Goal: Information Seeking & Learning: Compare options

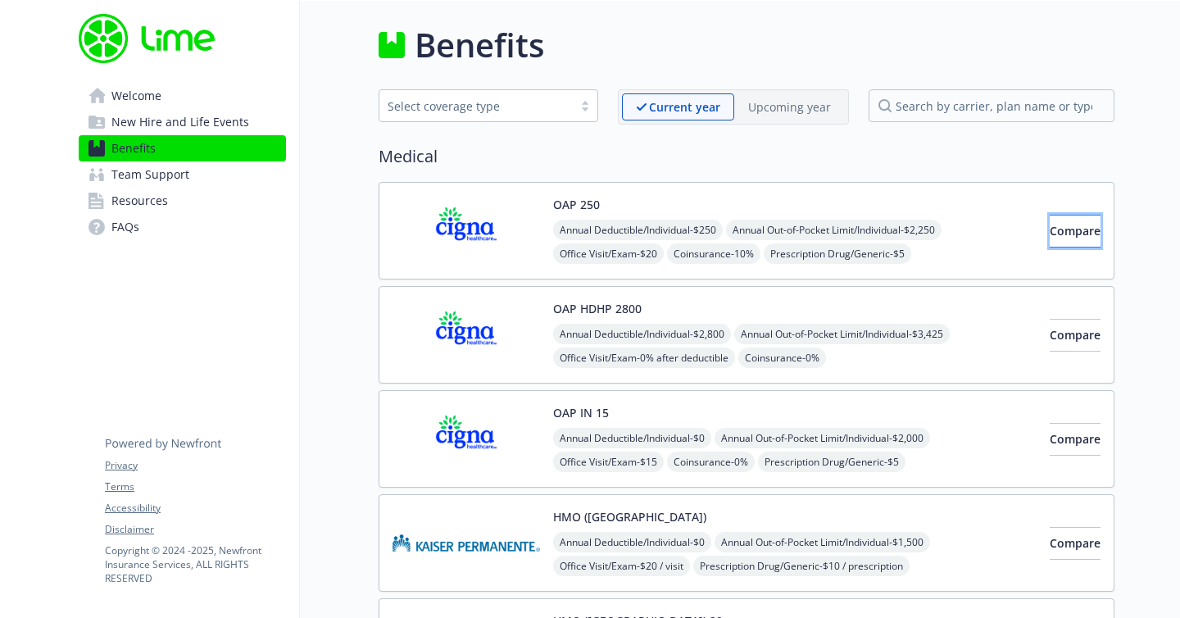
click at [1049, 224] on span "Compare" at bounding box center [1074, 231] width 51 height 16
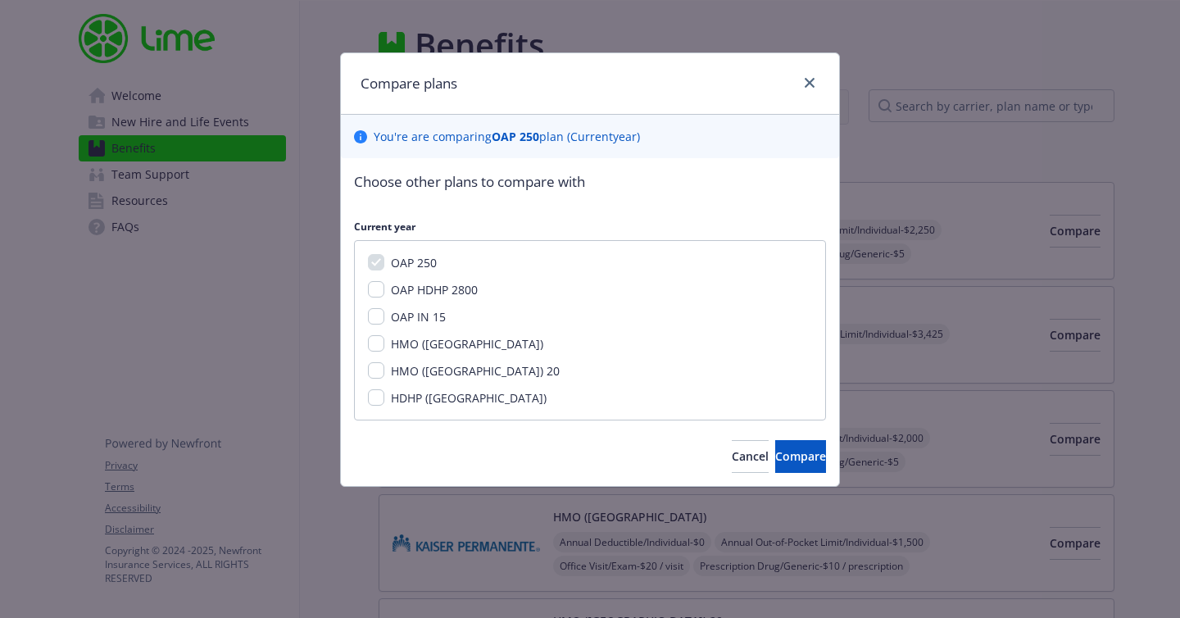
click at [448, 286] on span "OAP HDHP 2800" at bounding box center [434, 290] width 87 height 16
click at [384, 286] on input "OAP HDHP 2800" at bounding box center [376, 289] width 16 height 16
checkbox input "true"
click at [792, 451] on span "Compare" at bounding box center [800, 456] width 51 height 16
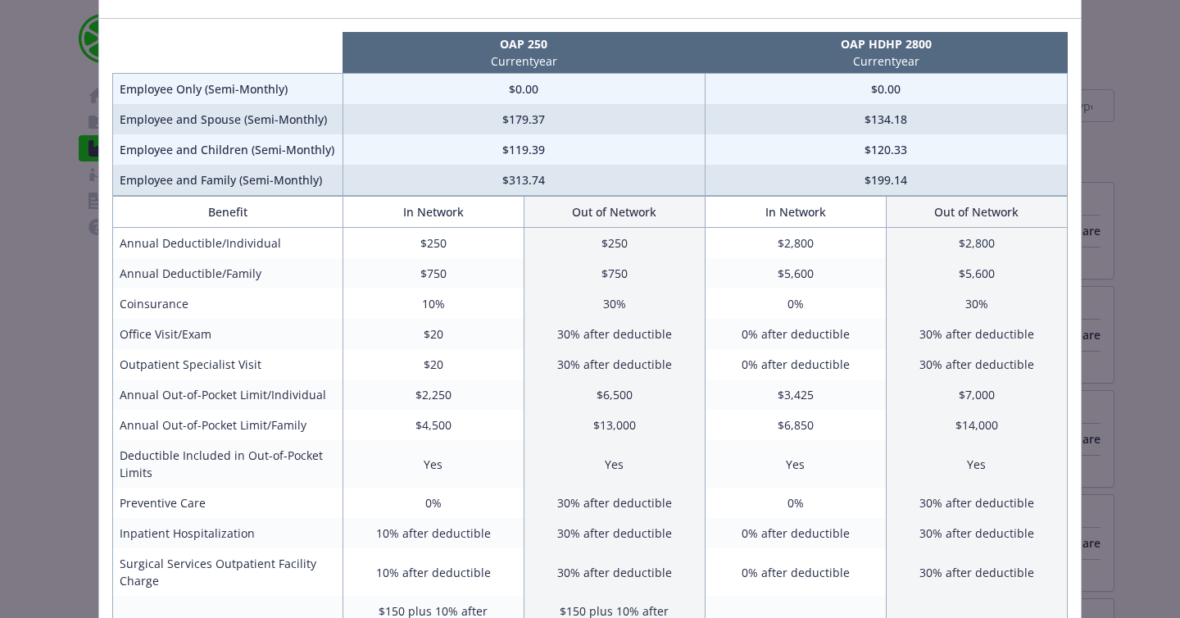
scroll to position [99, 0]
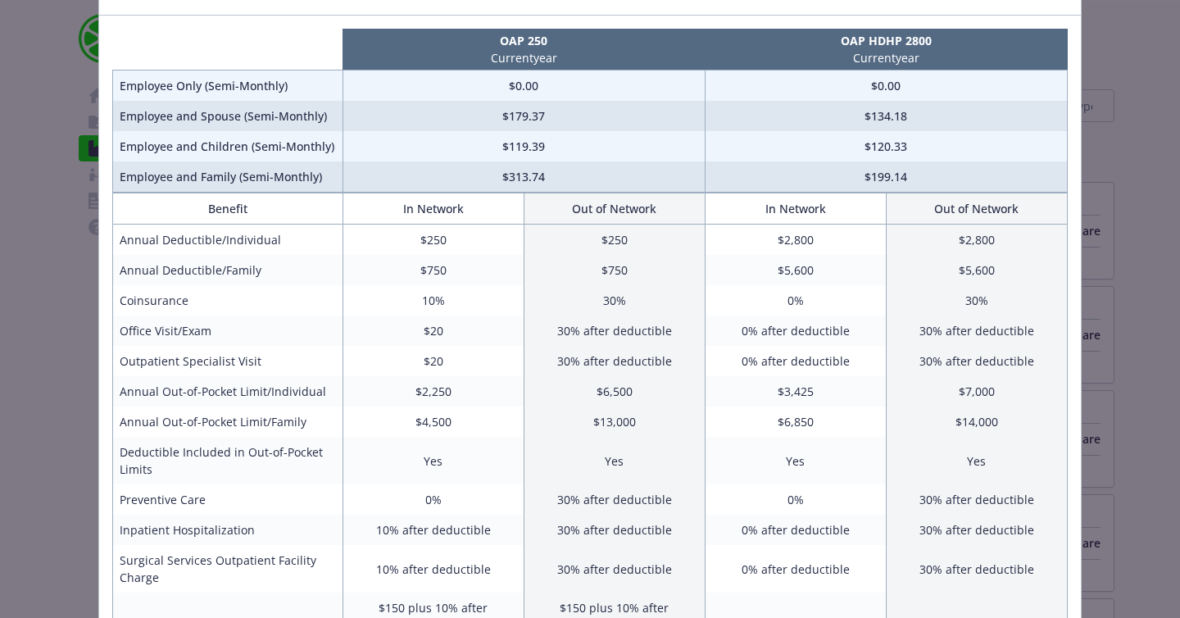
click at [33, 347] on div "Benefits Info OAP 250 Current year OAP HDHP 2800 Current year Employee Only (Se…" at bounding box center [590, 309] width 1180 height 618
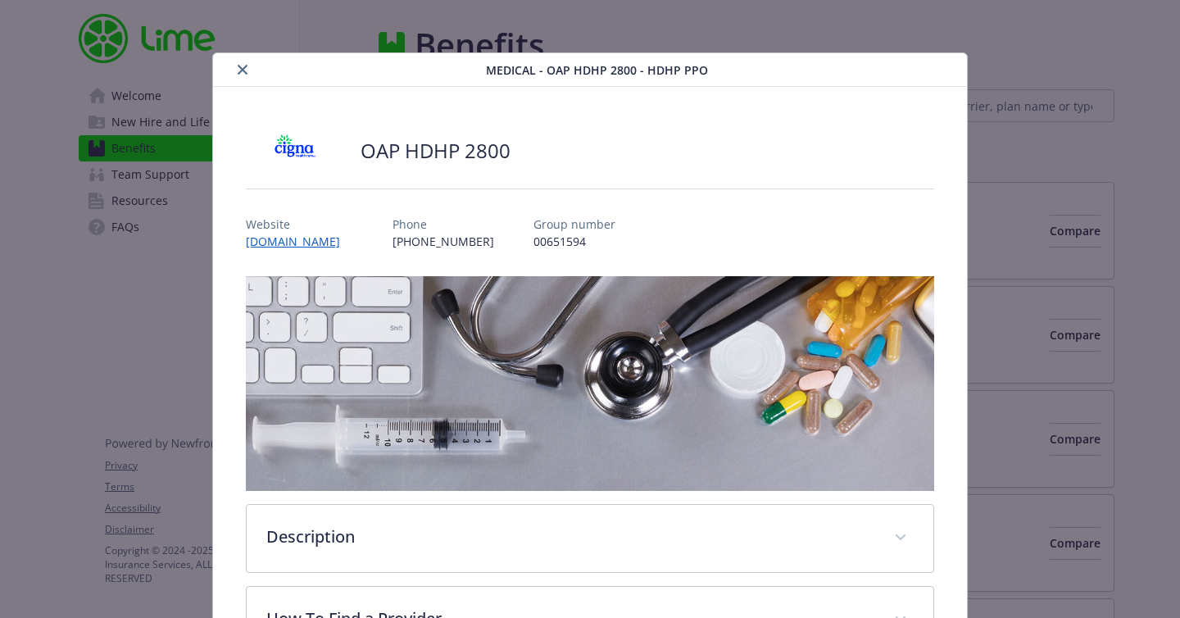
scroll to position [49, 0]
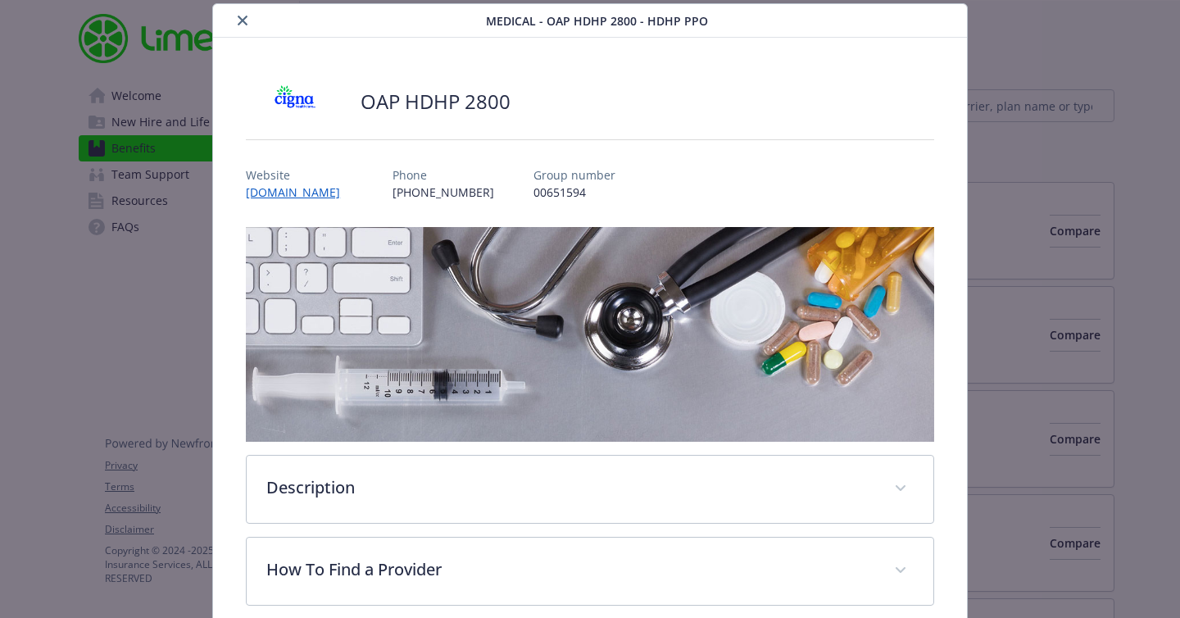
click at [238, 17] on icon "close" at bounding box center [243, 21] width 10 height 10
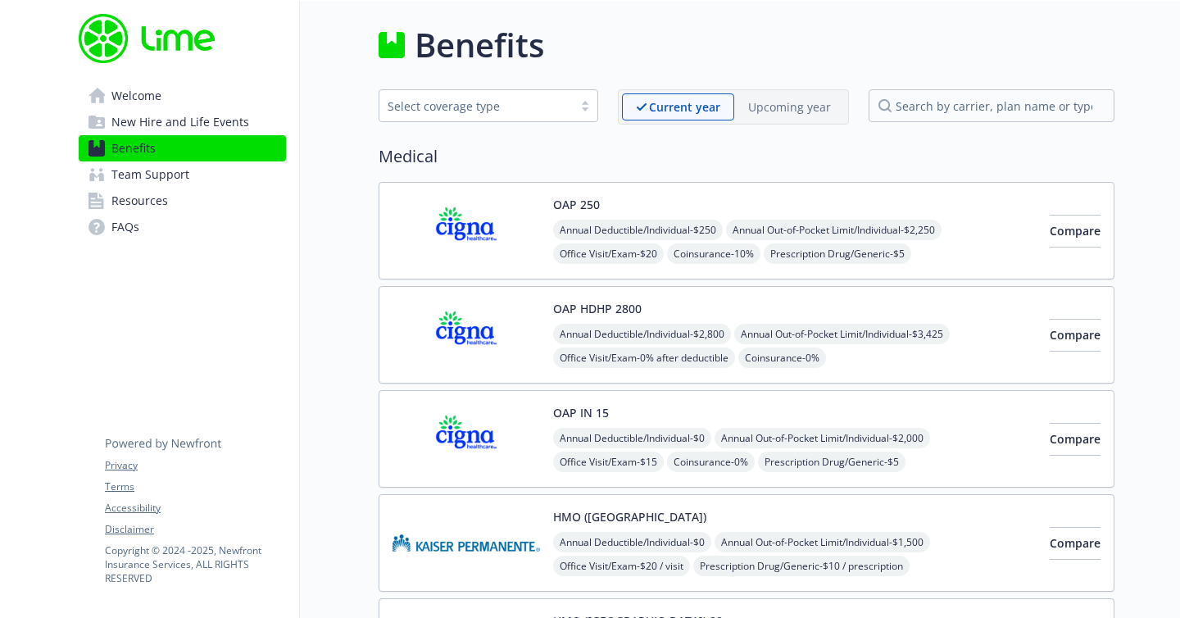
click at [491, 230] on img at bounding box center [465, 231] width 147 height 70
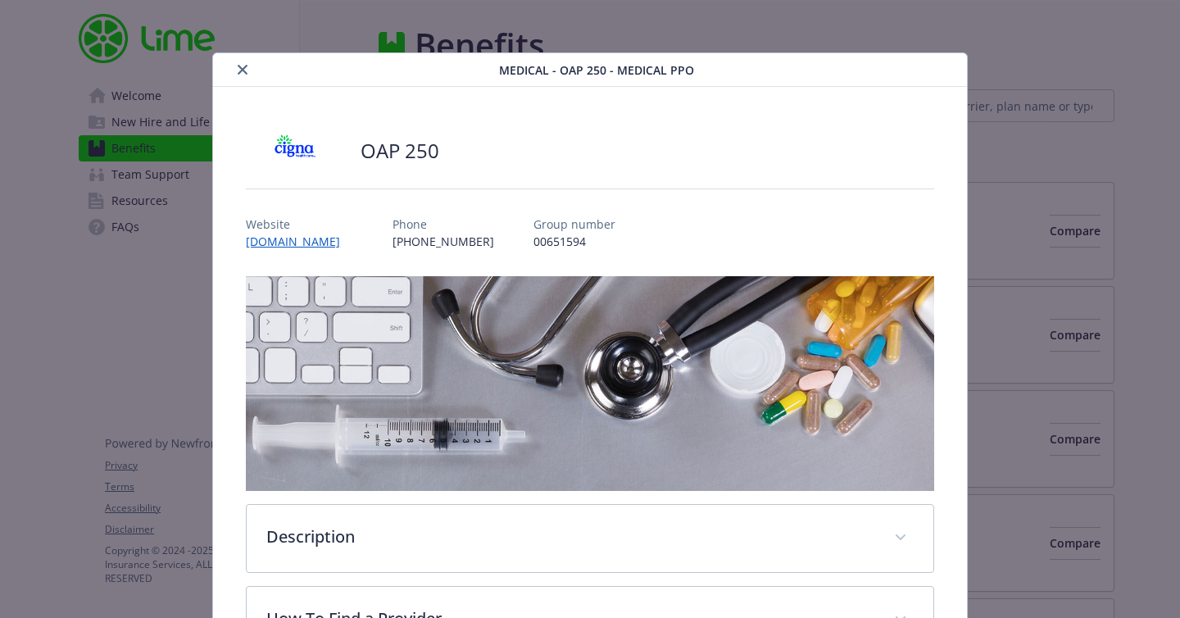
scroll to position [49, 0]
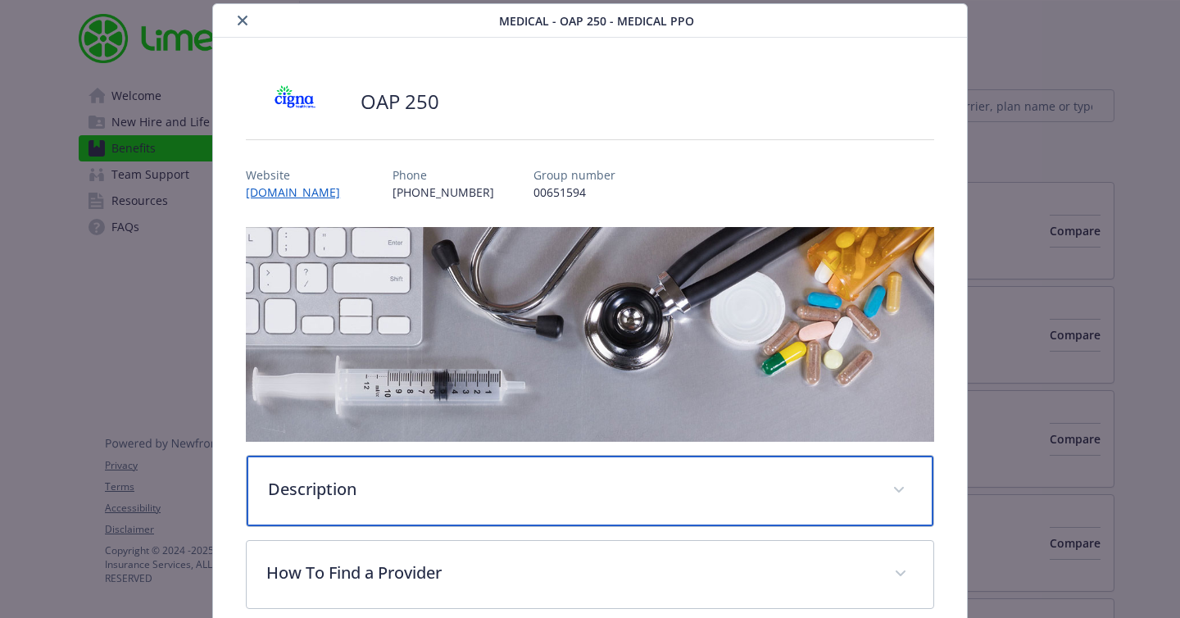
click at [541, 509] on div "Description" at bounding box center [590, 490] width 686 height 70
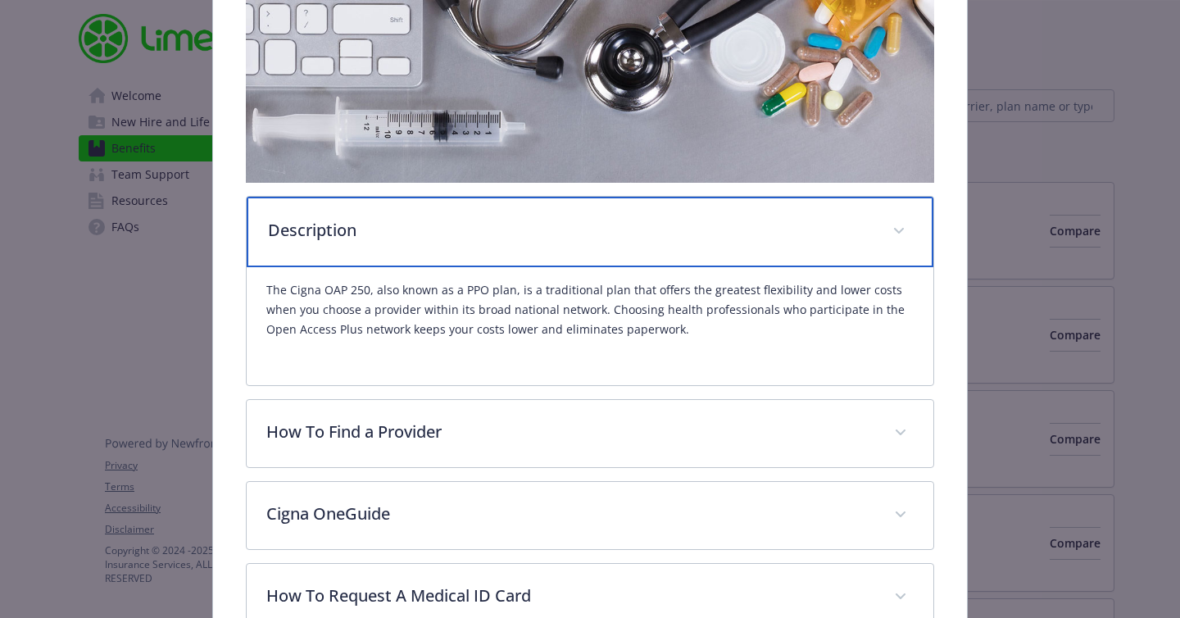
scroll to position [317, 0]
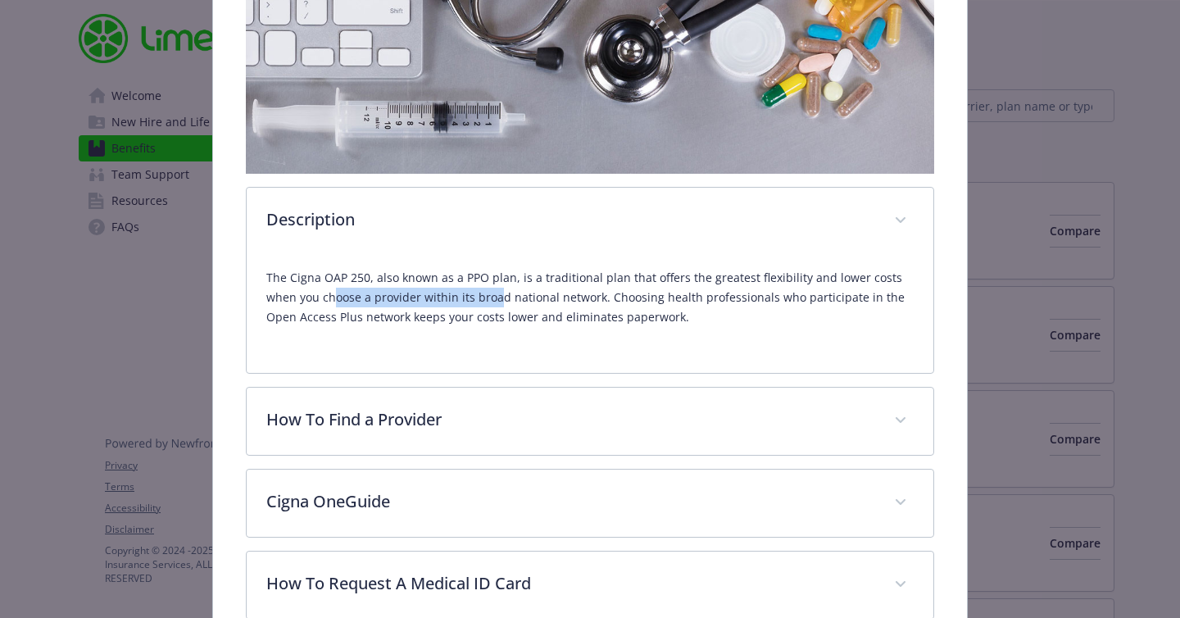
drag, startPoint x: 335, startPoint y: 296, endPoint x: 496, endPoint y: 301, distance: 161.5
click at [496, 301] on p "The Cigna OAP 250, also known as a PPO plan, is a traditional plan that offers …" at bounding box center [589, 297] width 647 height 59
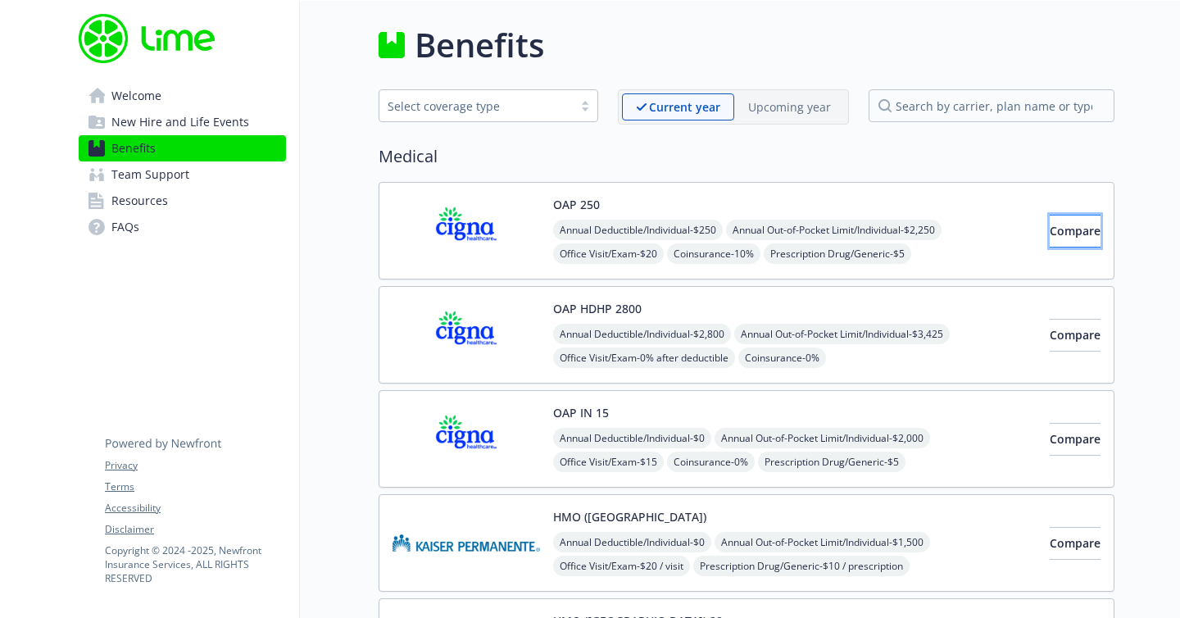
click at [1050, 236] on span "Compare" at bounding box center [1074, 231] width 51 height 16
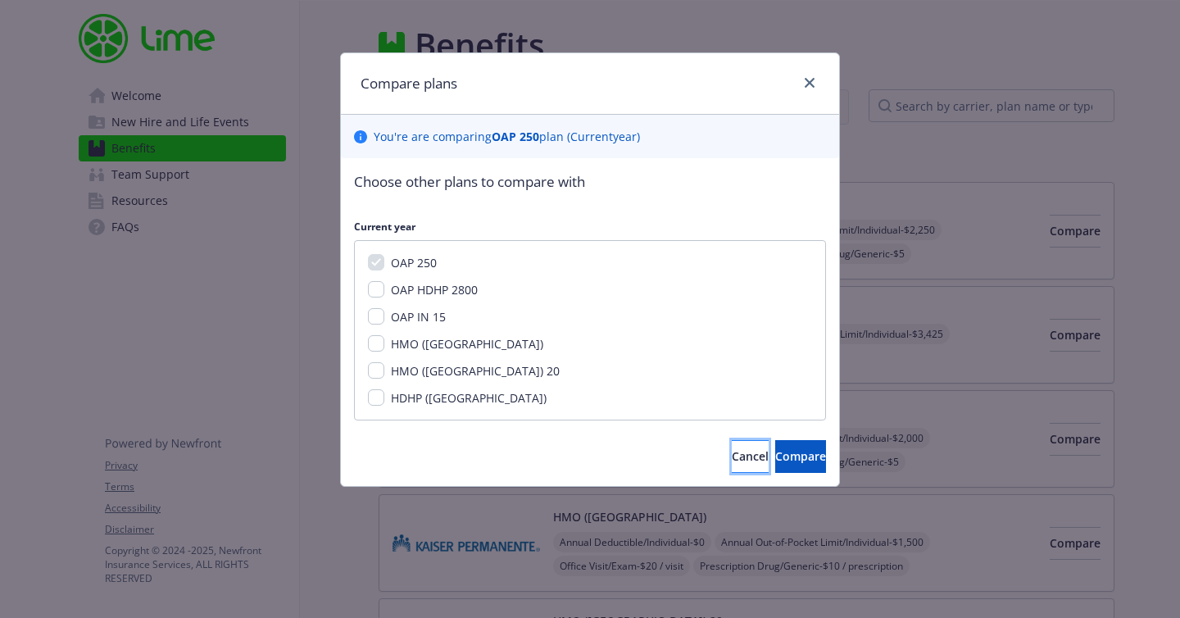
click at [731, 454] on span "Cancel" at bounding box center [749, 456] width 37 height 16
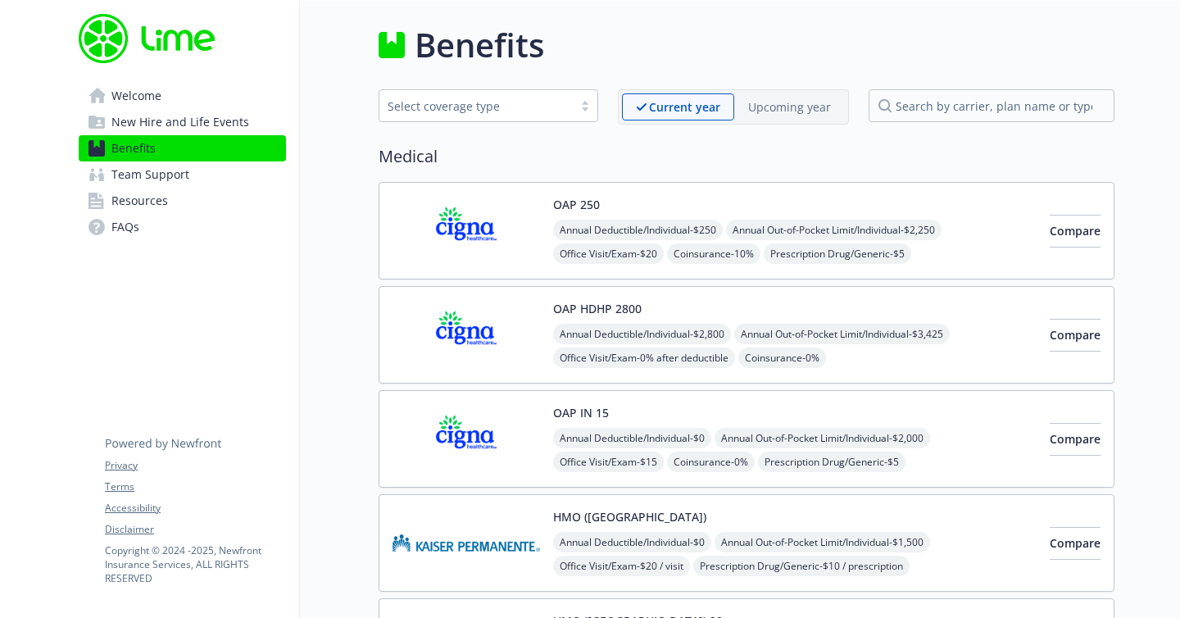
click at [479, 224] on img at bounding box center [465, 231] width 147 height 70
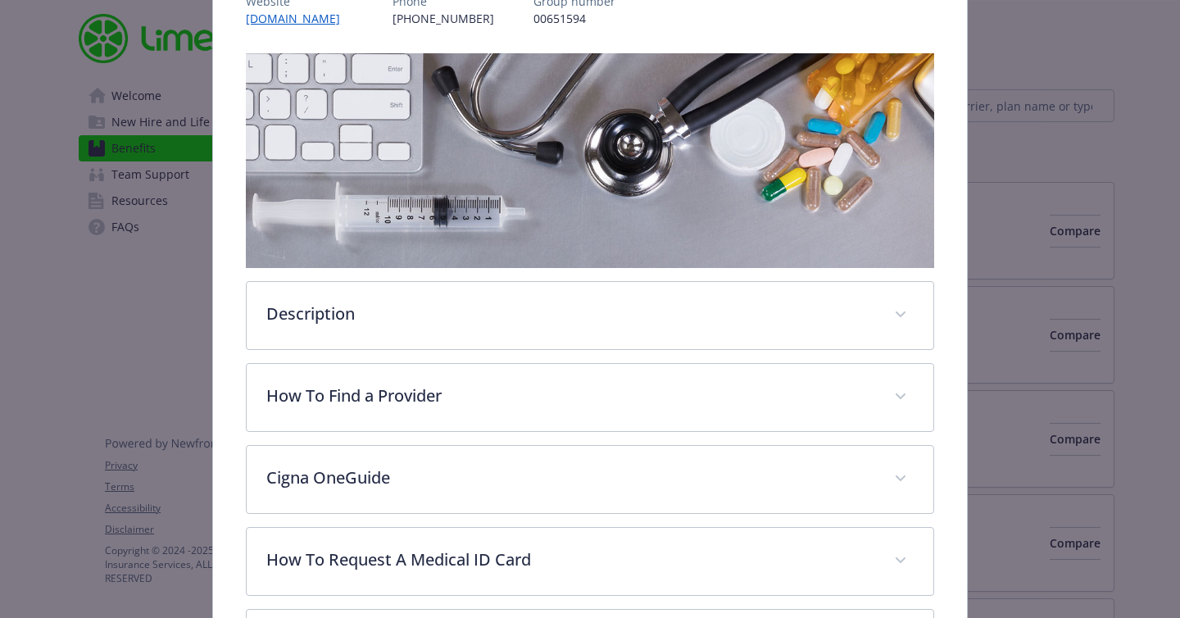
scroll to position [313, 0]
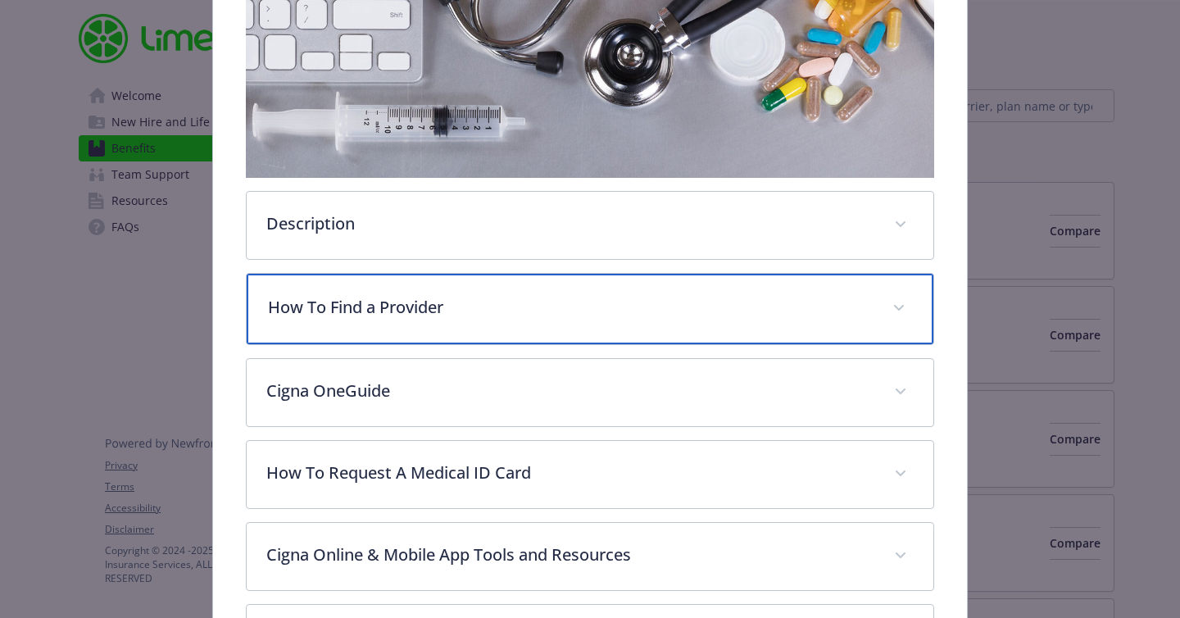
click at [472, 303] on p "How To Find a Provider" at bounding box center [570, 307] width 604 height 25
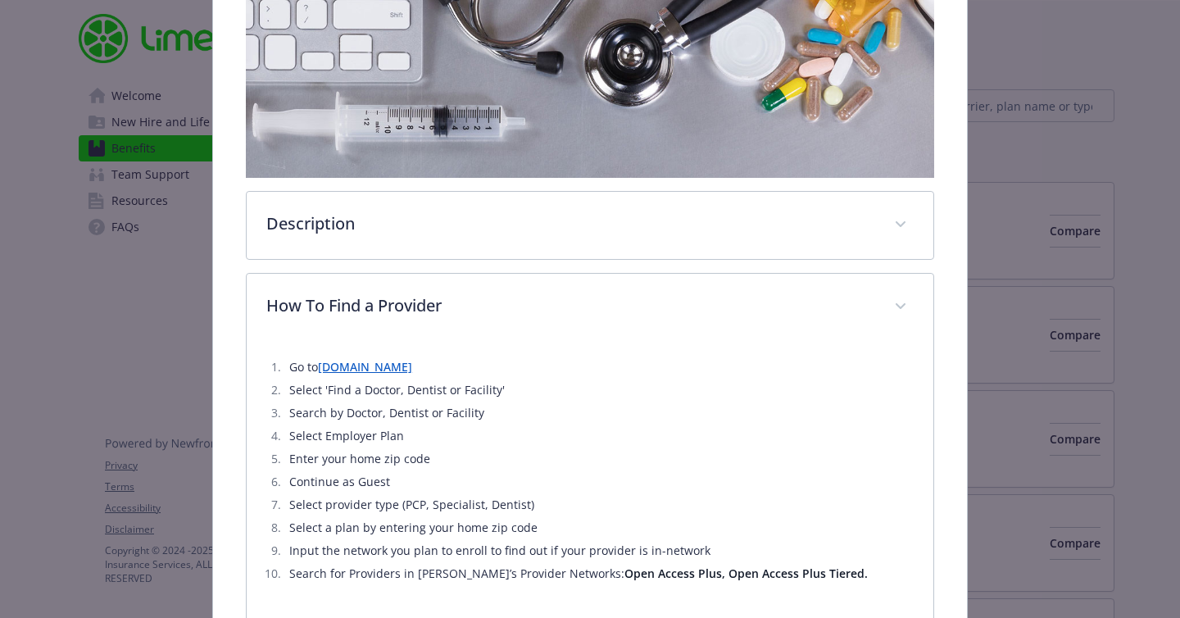
click at [350, 364] on link "[DOMAIN_NAME]" at bounding box center [365, 367] width 94 height 16
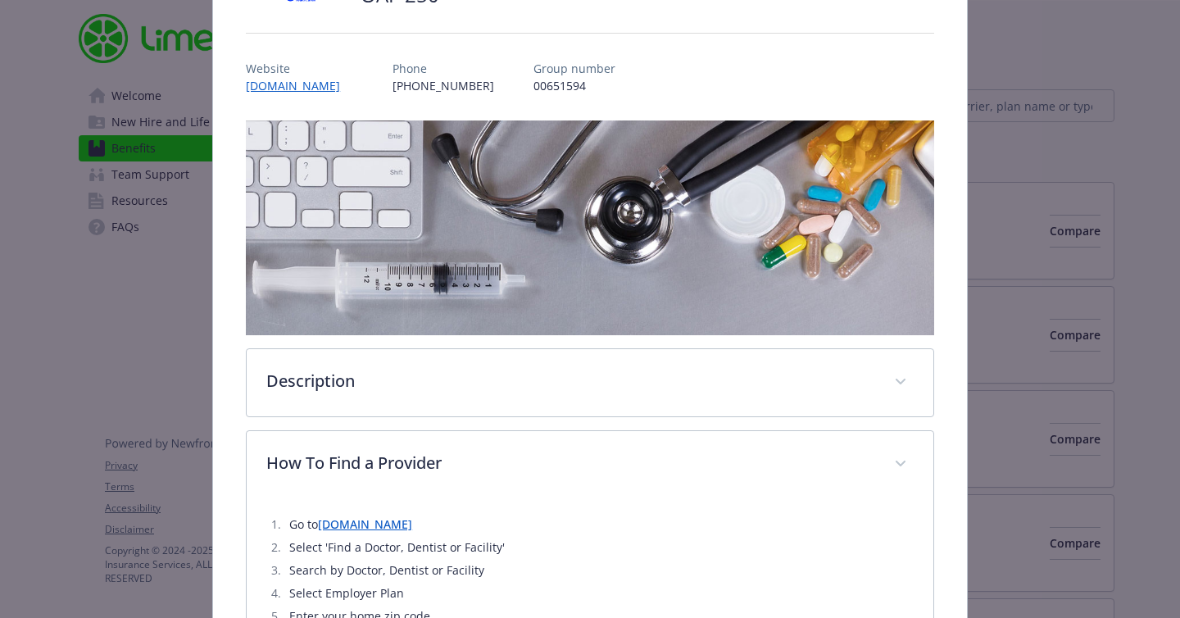
scroll to position [0, 0]
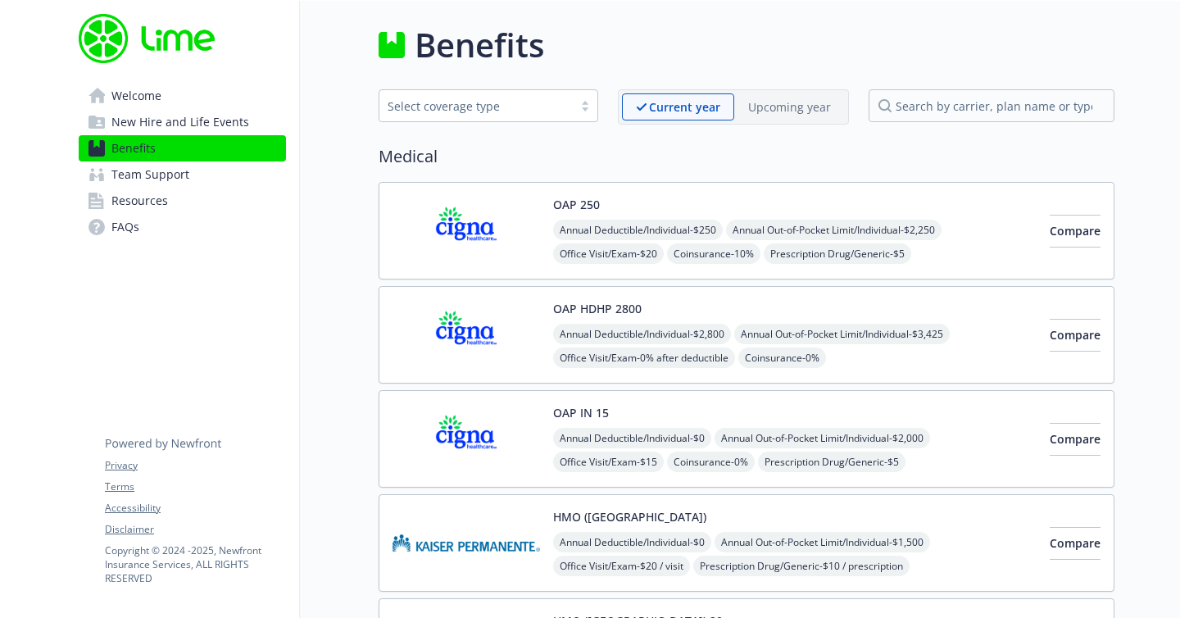
click at [505, 338] on img at bounding box center [465, 335] width 147 height 70
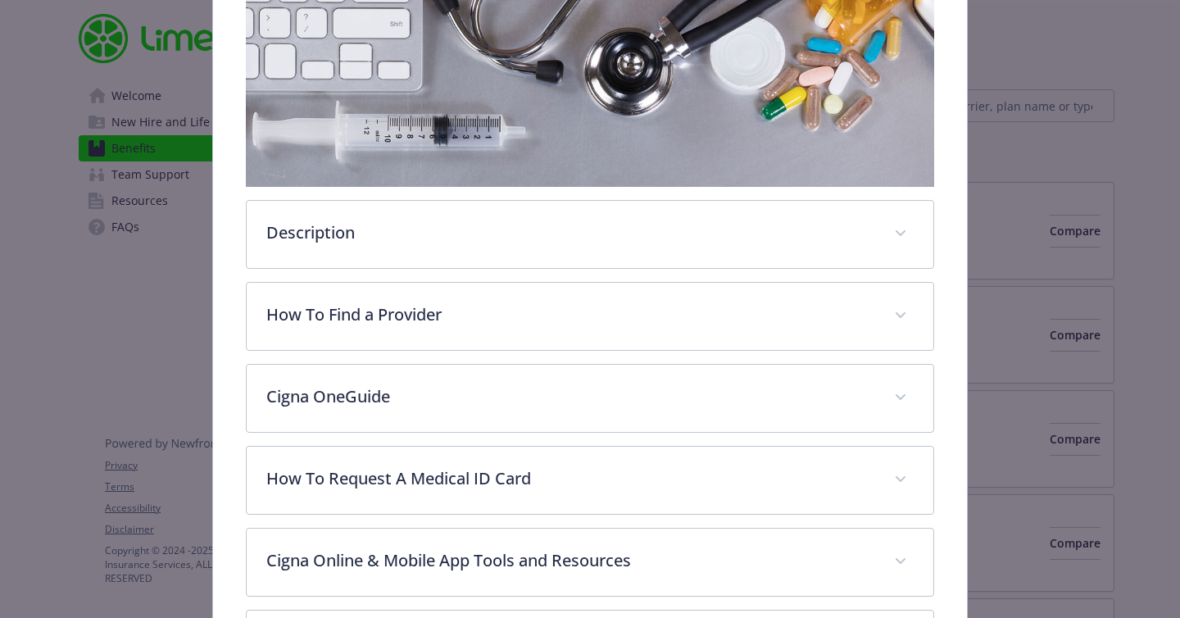
scroll to position [306, 0]
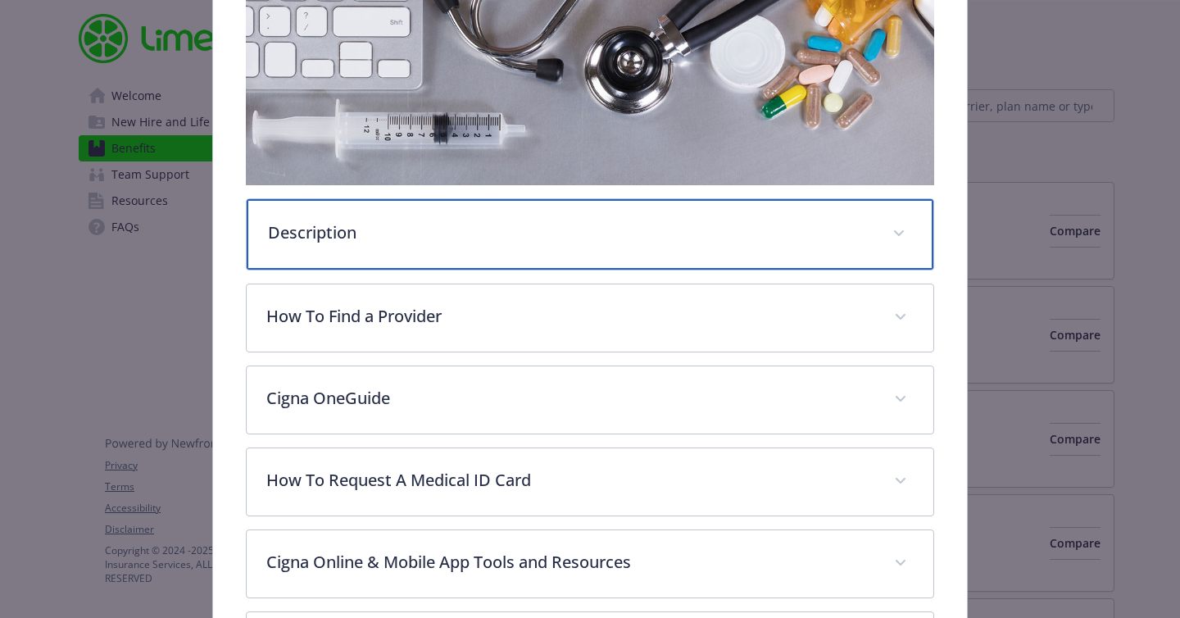
click at [497, 229] on p "Description" at bounding box center [570, 232] width 604 height 25
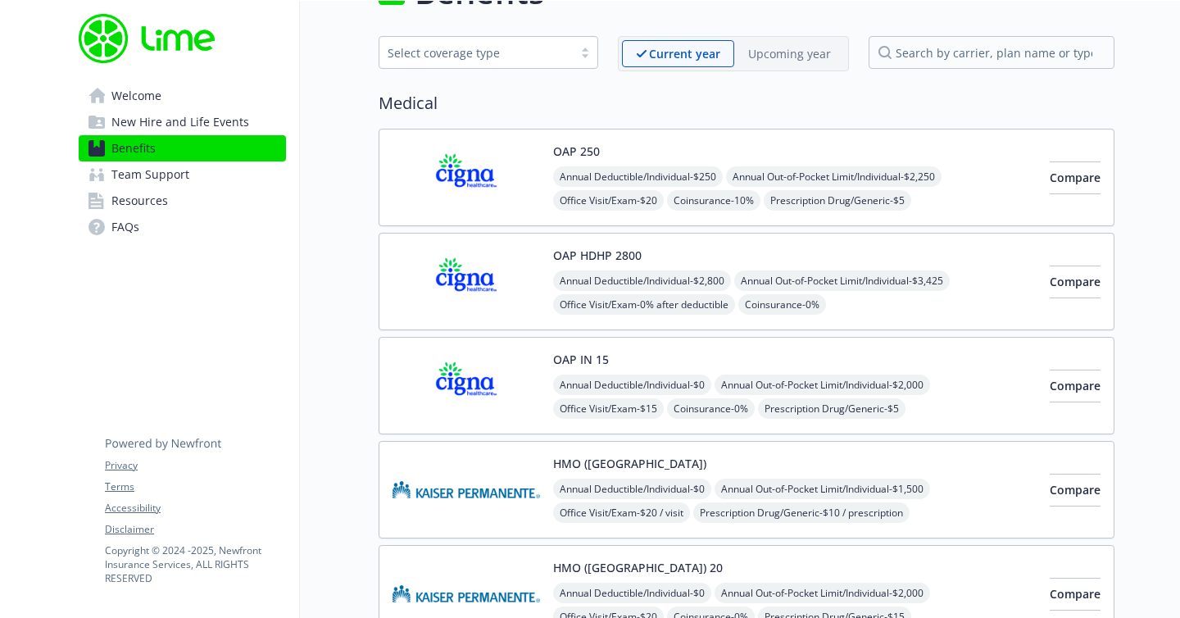
scroll to position [38, 0]
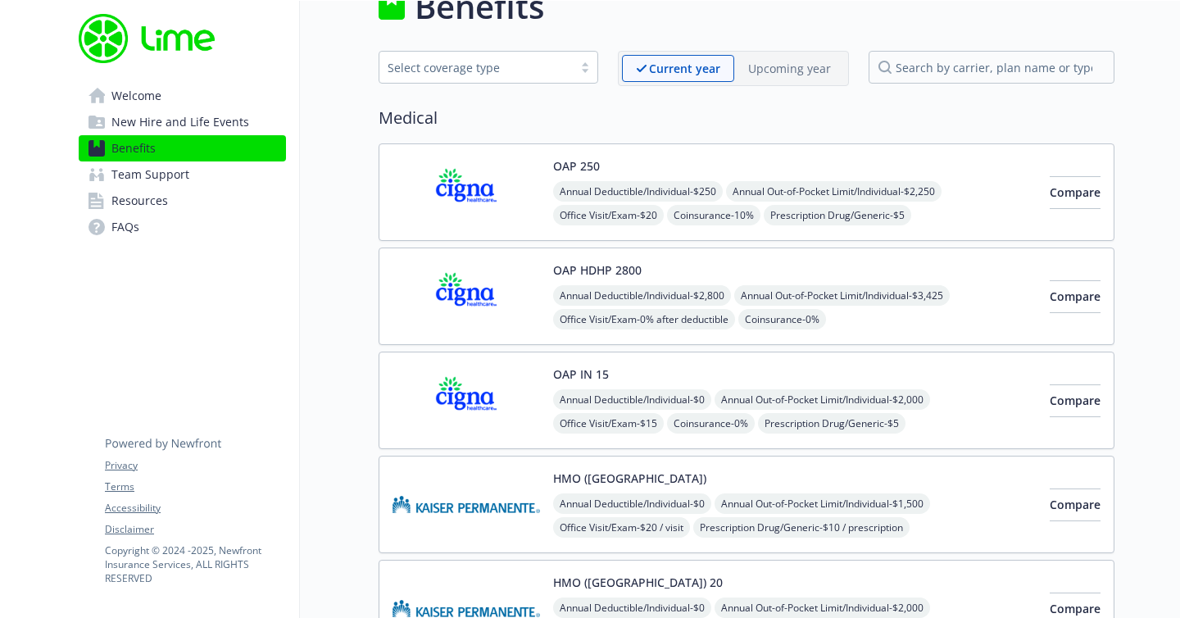
click at [520, 176] on img at bounding box center [465, 192] width 147 height 70
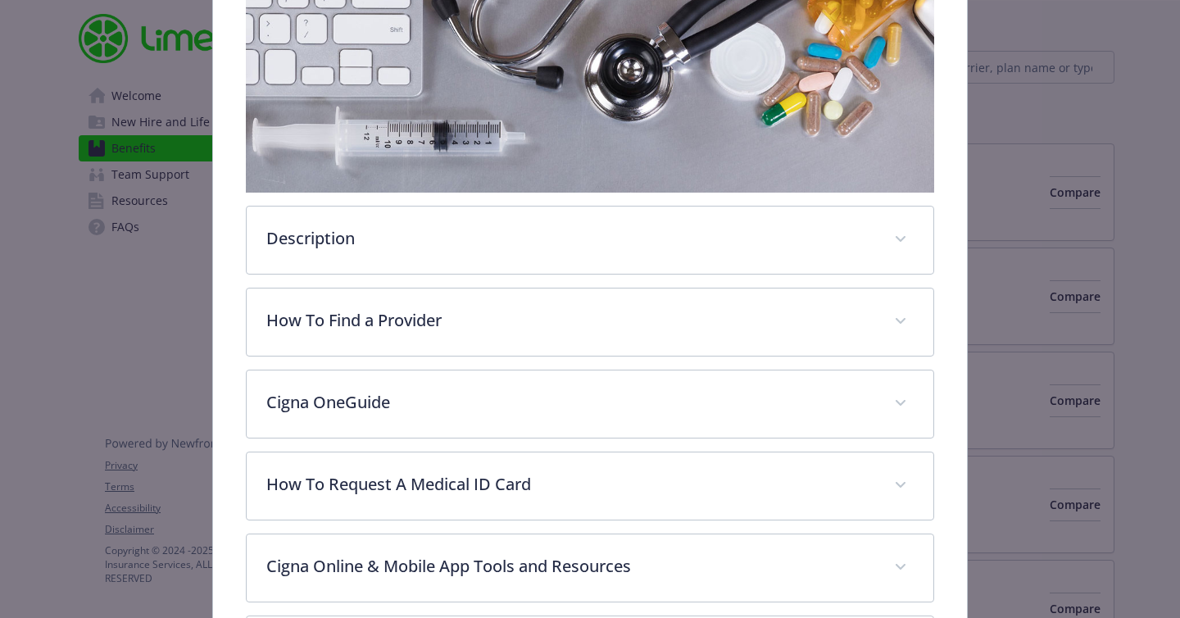
scroll to position [300, 0]
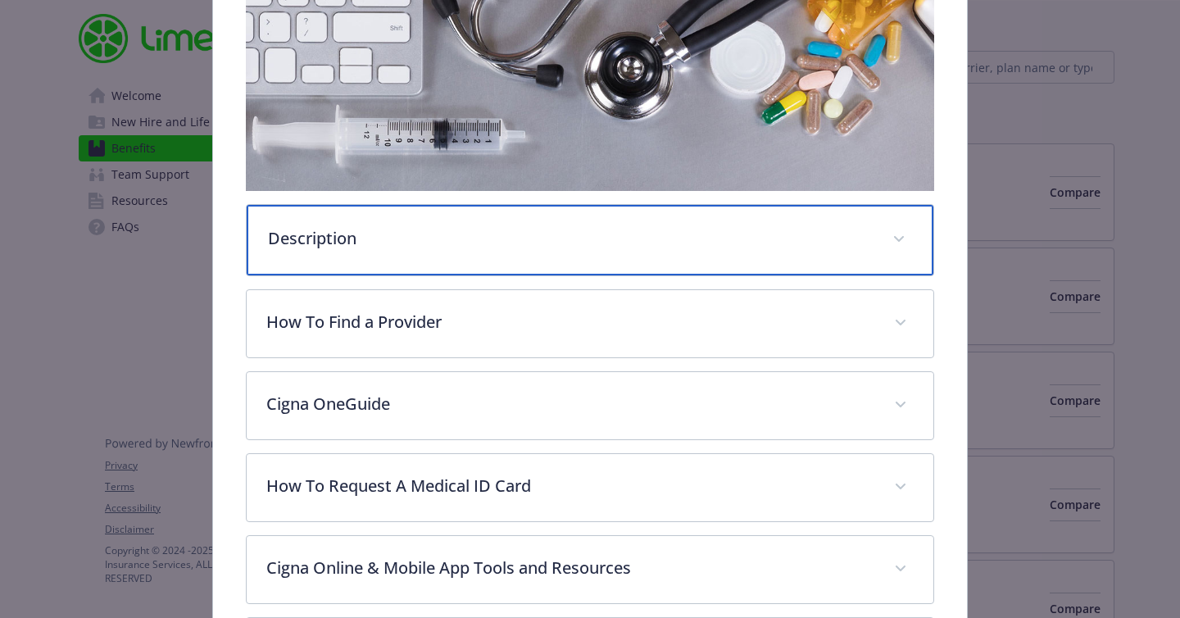
click at [469, 247] on p "Description" at bounding box center [570, 238] width 604 height 25
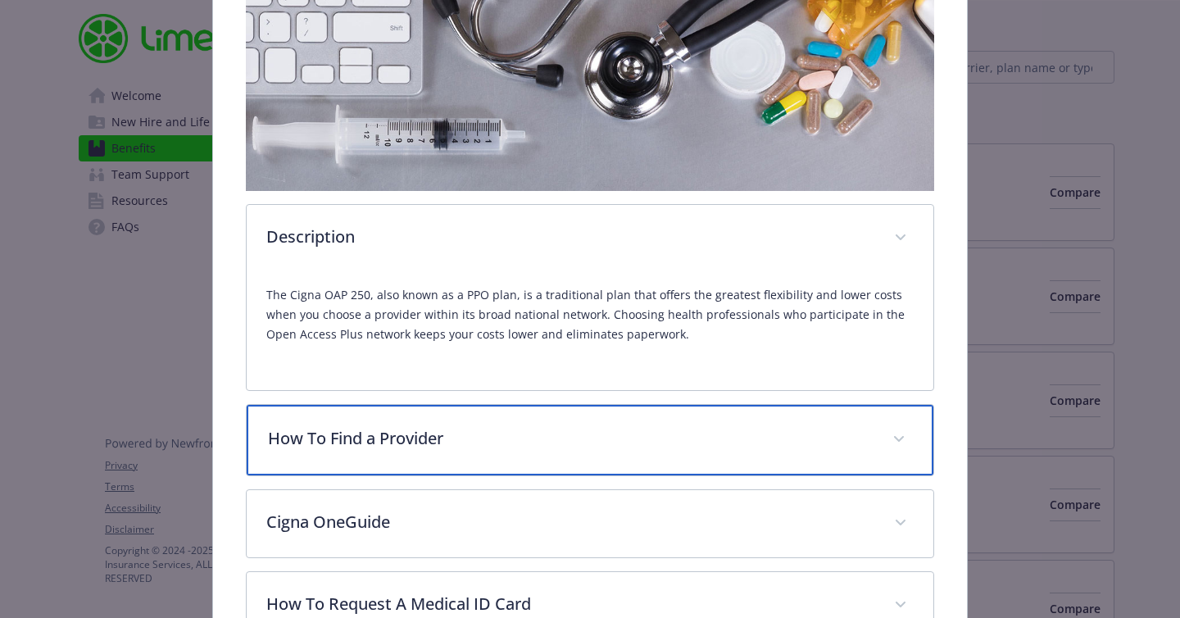
click at [426, 446] on p "How To Find a Provider" at bounding box center [570, 438] width 604 height 25
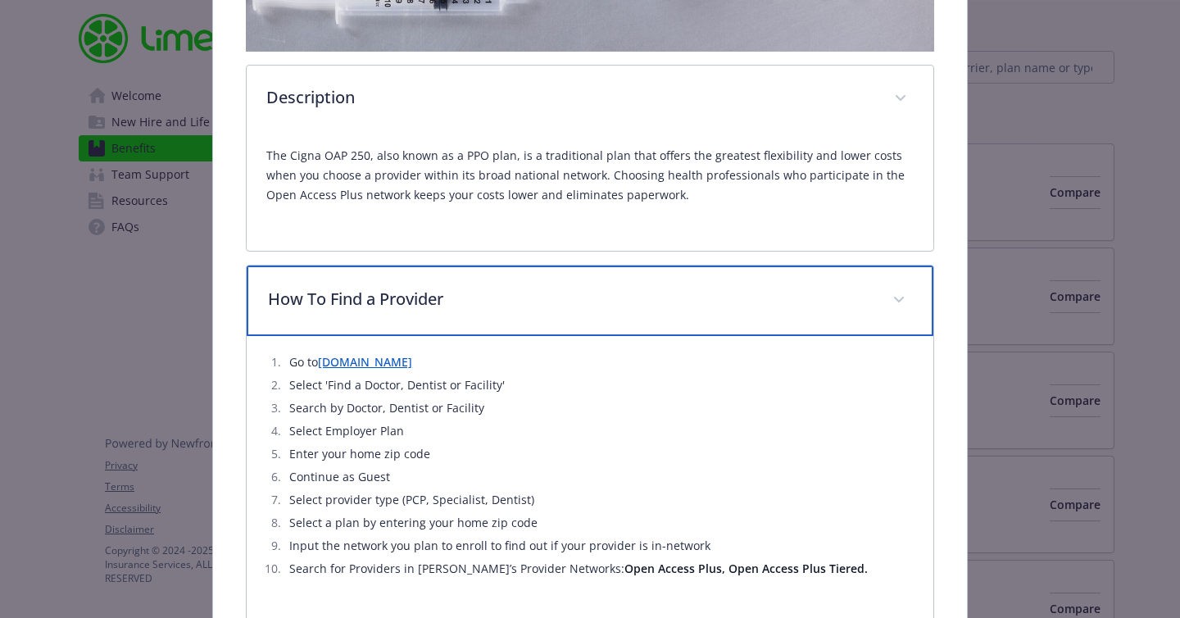
scroll to position [442, 0]
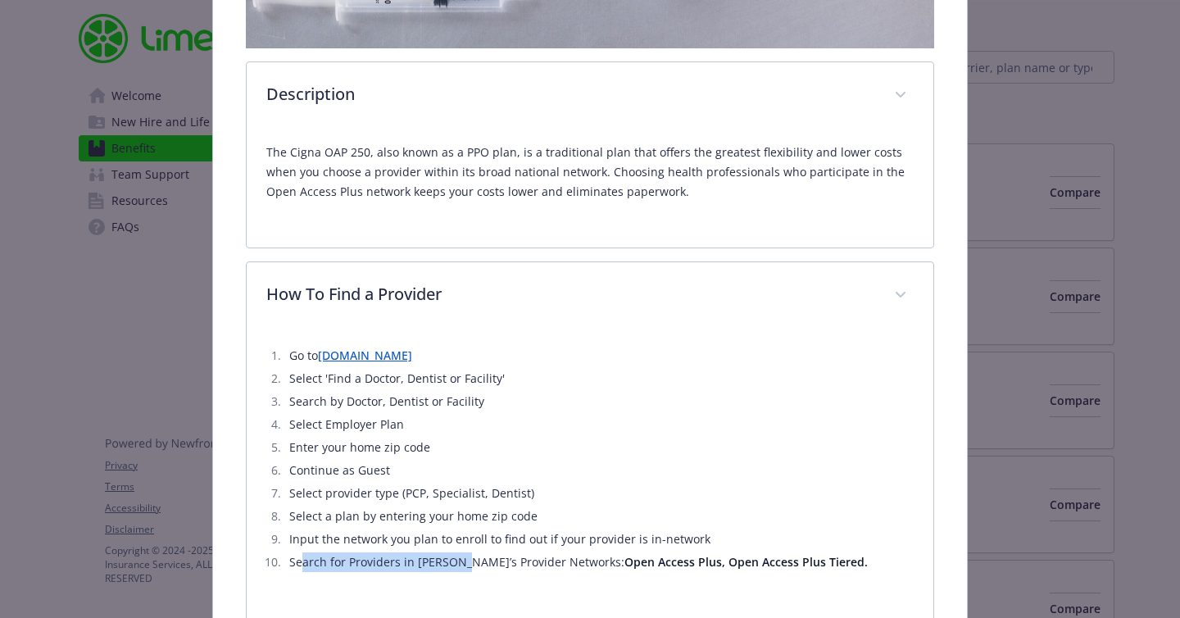
drag, startPoint x: 301, startPoint y: 564, endPoint x: 458, endPoint y: 564, distance: 157.3
click at [458, 564] on li "Search for Providers in Lime’s Provider Networks: Open Access Plus, Open Access…" at bounding box center [598, 562] width 629 height 20
click at [559, 570] on li "Search for Providers in Lime’s Provider Networks: Open Access Plus, Open Access…" at bounding box center [598, 562] width 629 height 20
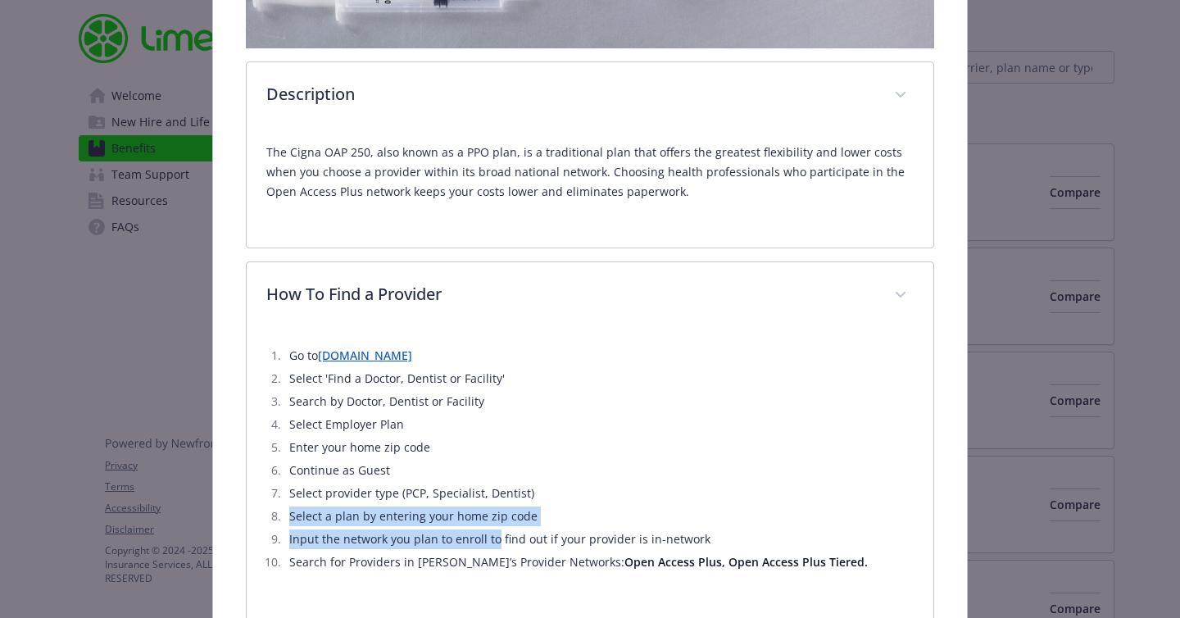
drag, startPoint x: 272, startPoint y: 515, endPoint x: 494, endPoint y: 535, distance: 222.8
click at [494, 535] on ol "Go to [DOMAIN_NAME] Select 'Find a Doctor, Dentist or Facility' Search by Docto…" at bounding box center [589, 459] width 647 height 226
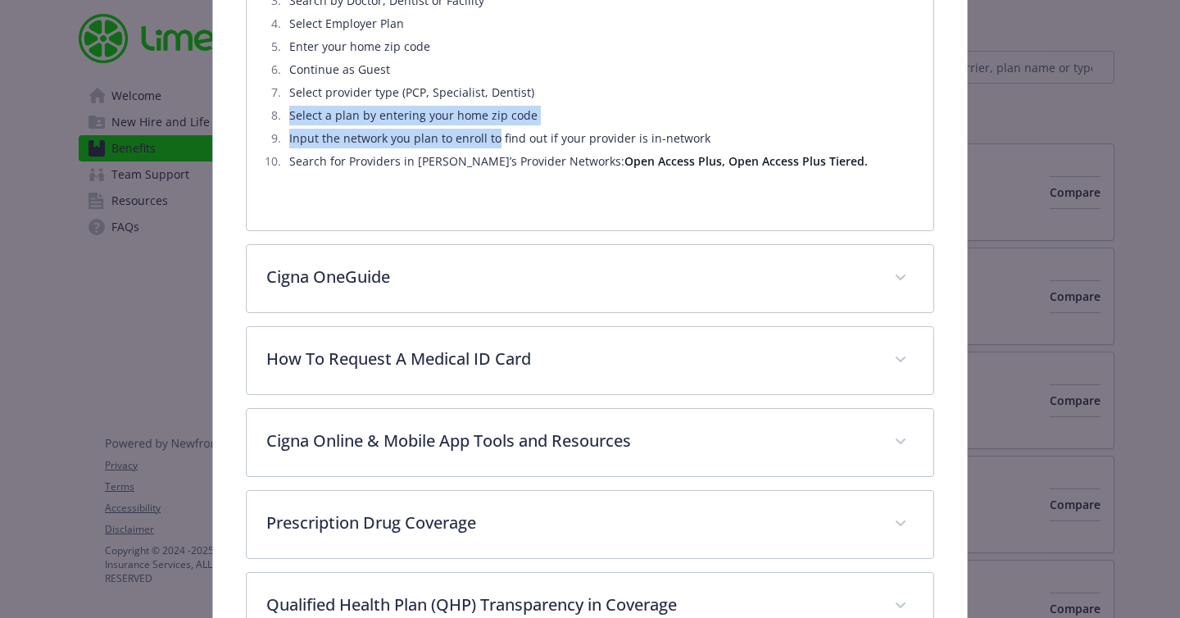
scroll to position [727, 0]
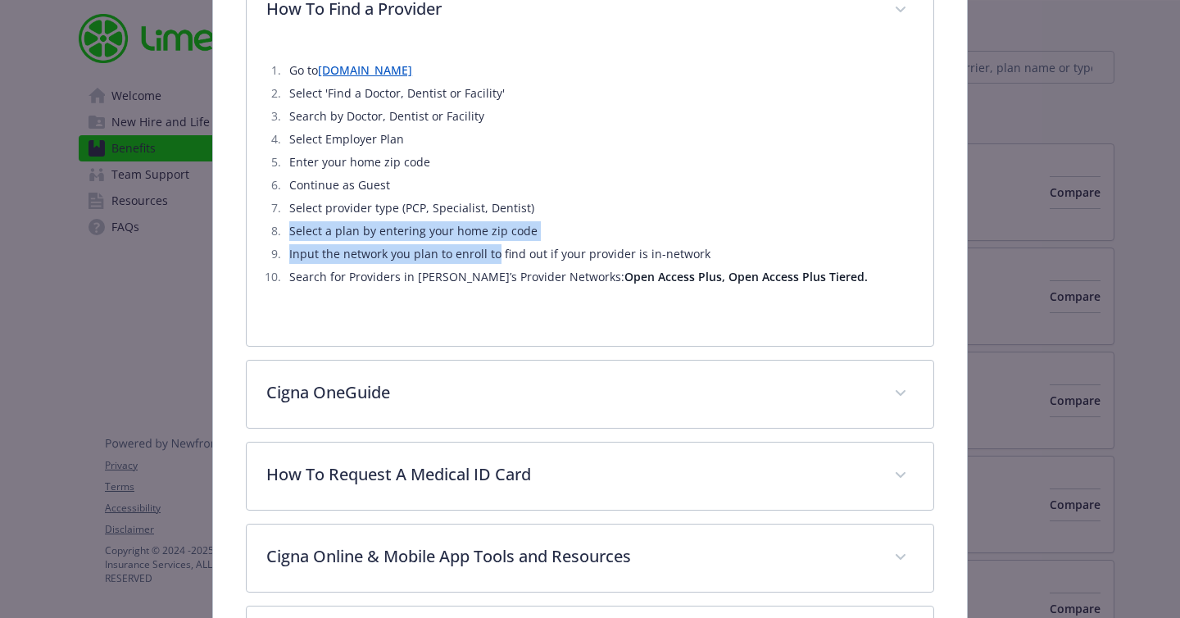
click at [455, 252] on li "Input the network you plan to enroll to find out if your provider is in-network" at bounding box center [598, 254] width 629 height 20
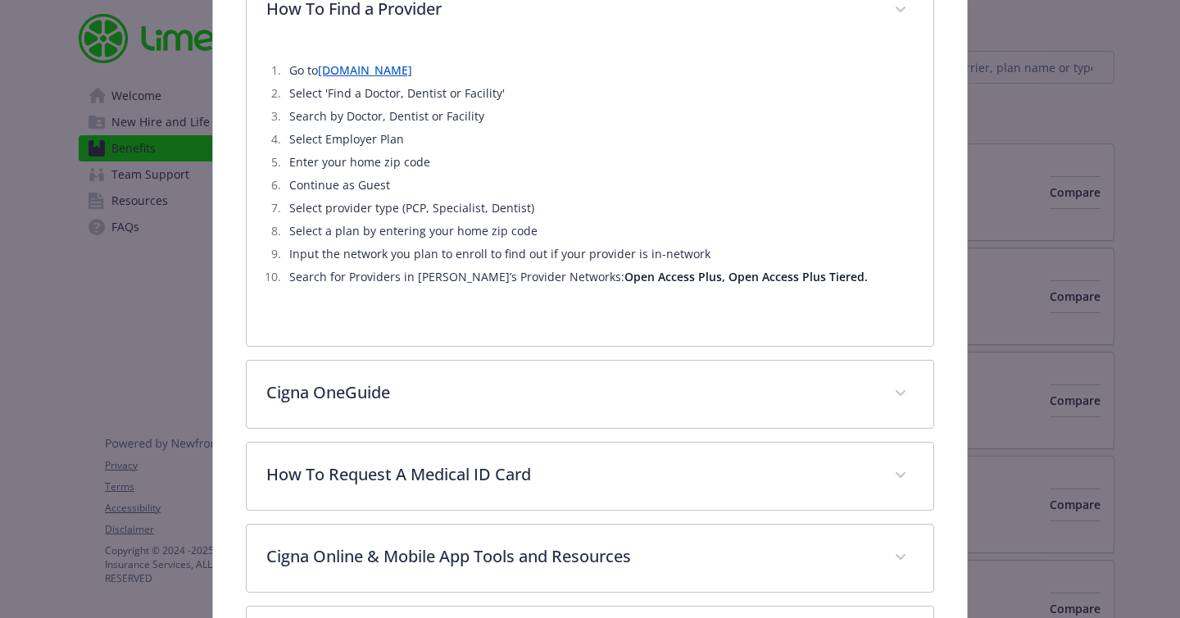
drag, startPoint x: 554, startPoint y: 276, endPoint x: 747, endPoint y: 278, distance: 193.3
click at [747, 278] on li "Search for Providers in Lime’s Provider Networks: Open Access Plus, Open Access…" at bounding box center [598, 277] width 629 height 20
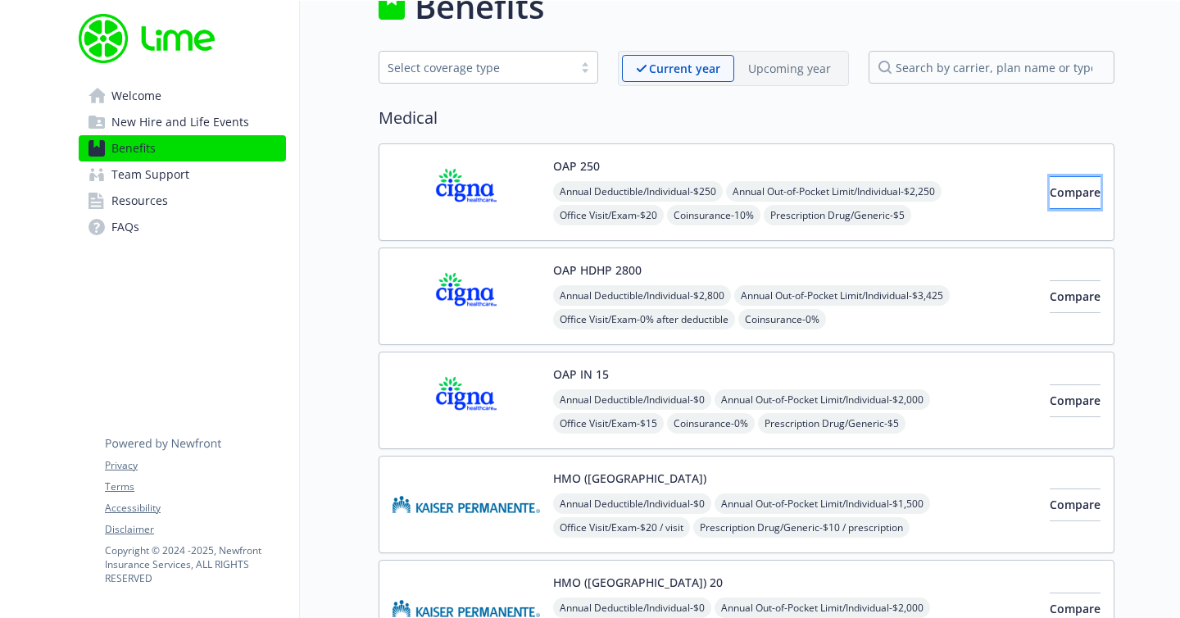
click at [1057, 200] on button "Compare" at bounding box center [1074, 192] width 51 height 33
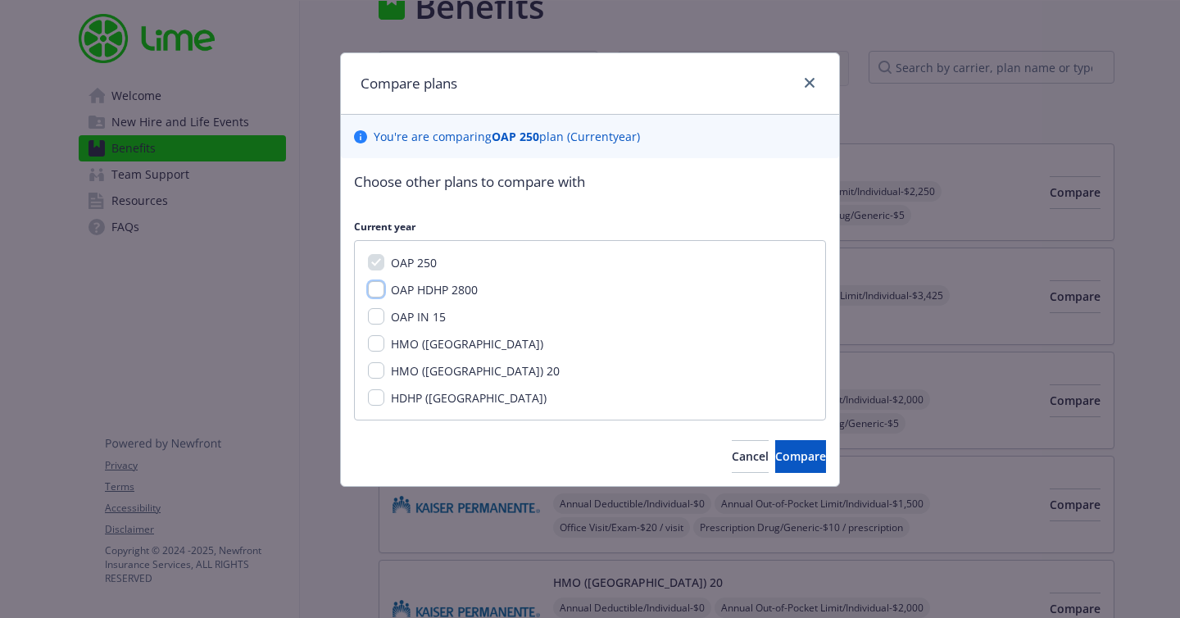
click at [382, 287] on input "OAP HDHP 2800" at bounding box center [376, 289] width 16 height 16
checkbox input "true"
click at [807, 458] on button "Compare" at bounding box center [800, 456] width 51 height 33
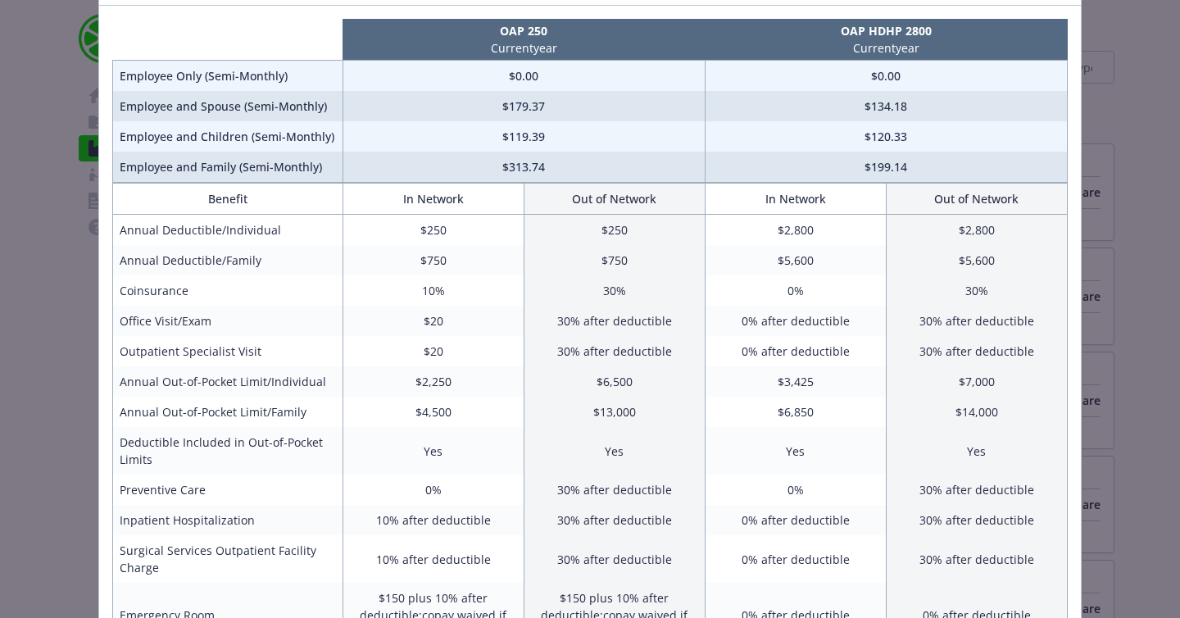
scroll to position [108, 0]
click at [1116, 166] on div "Benefits Info OAP 250 Current year OAP HDHP 2800 Current year Employee Only (Se…" at bounding box center [590, 309] width 1180 height 618
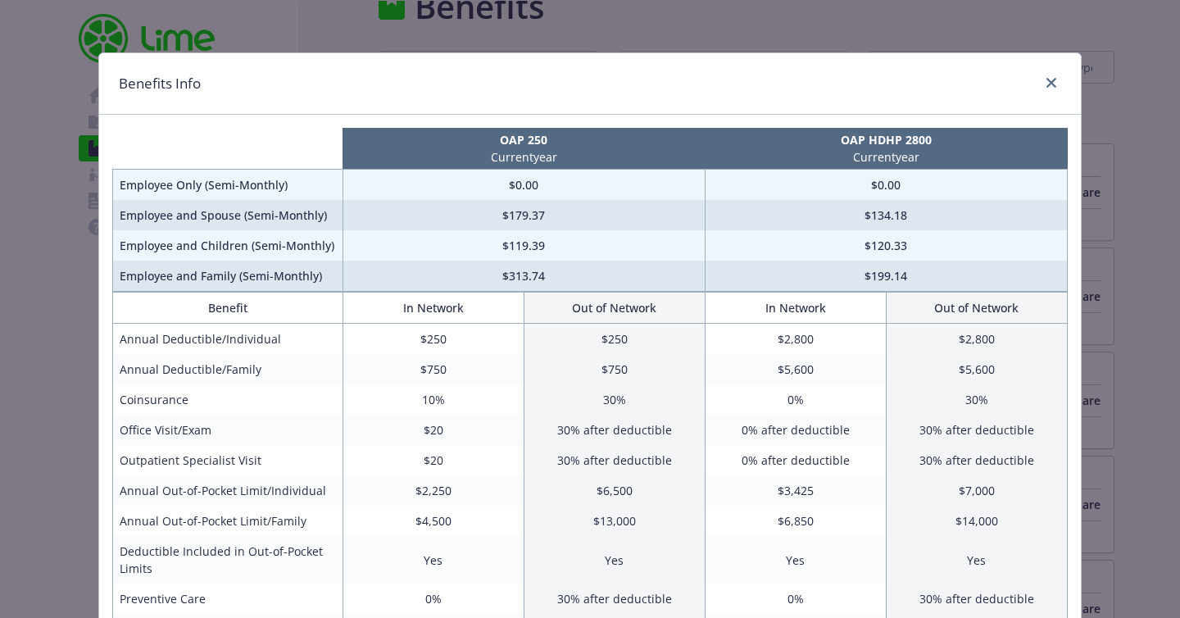
click at [1057, 74] on div "compare plan details" at bounding box center [1048, 83] width 26 height 21
click at [1049, 80] on icon "close" at bounding box center [1051, 83] width 10 height 10
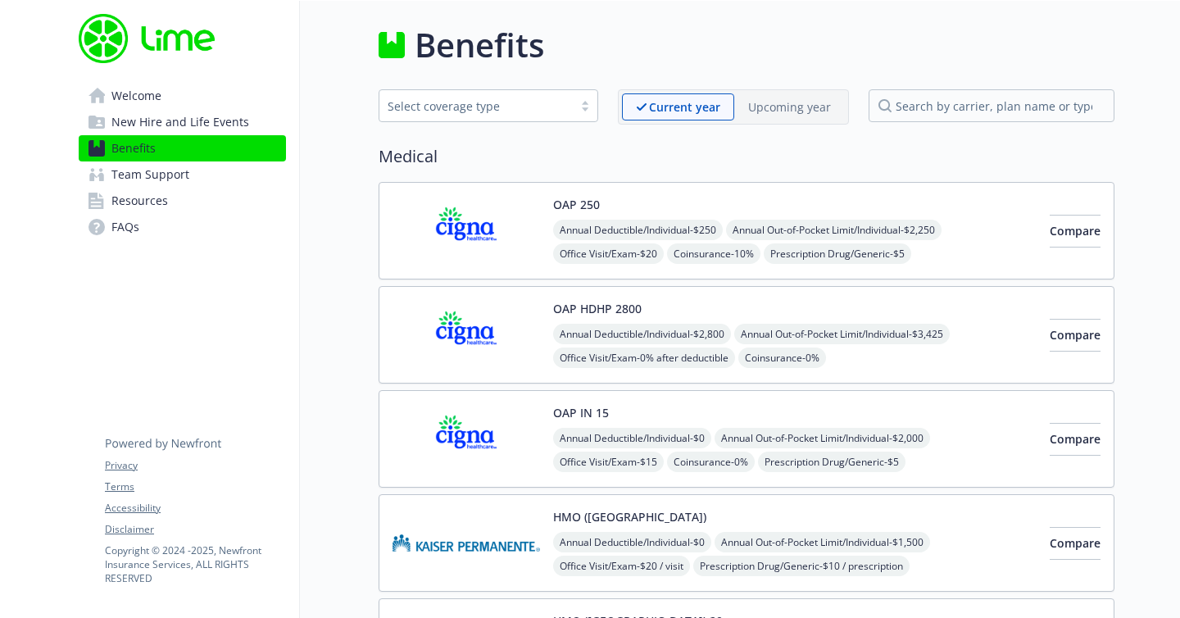
click at [483, 442] on img at bounding box center [465, 439] width 147 height 70
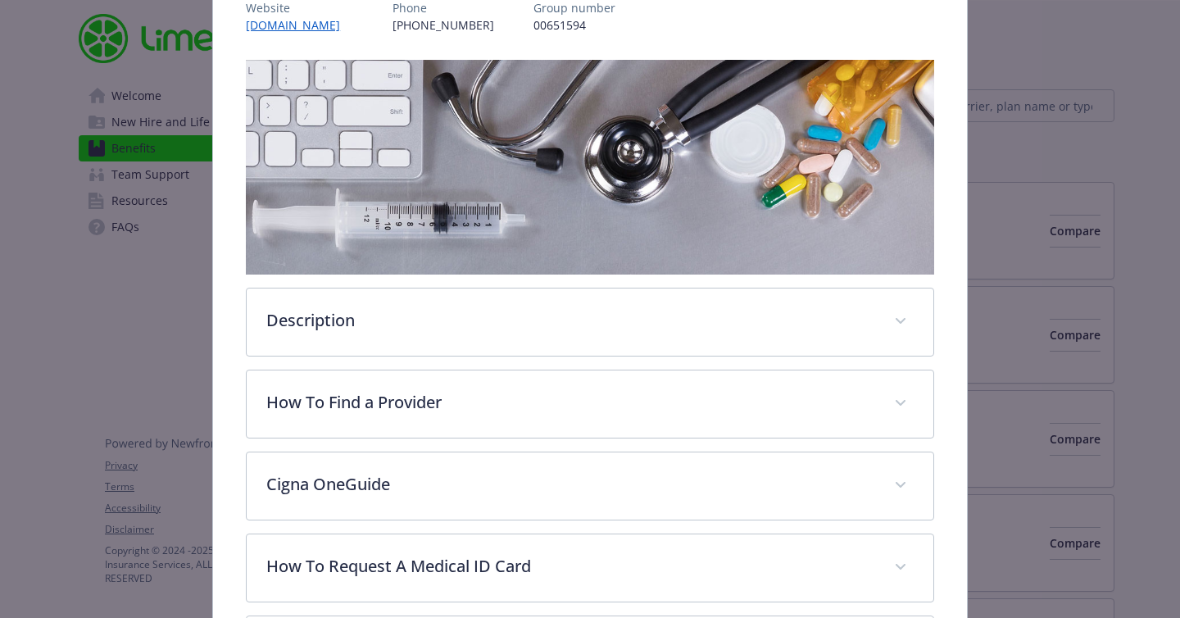
scroll to position [219, 0]
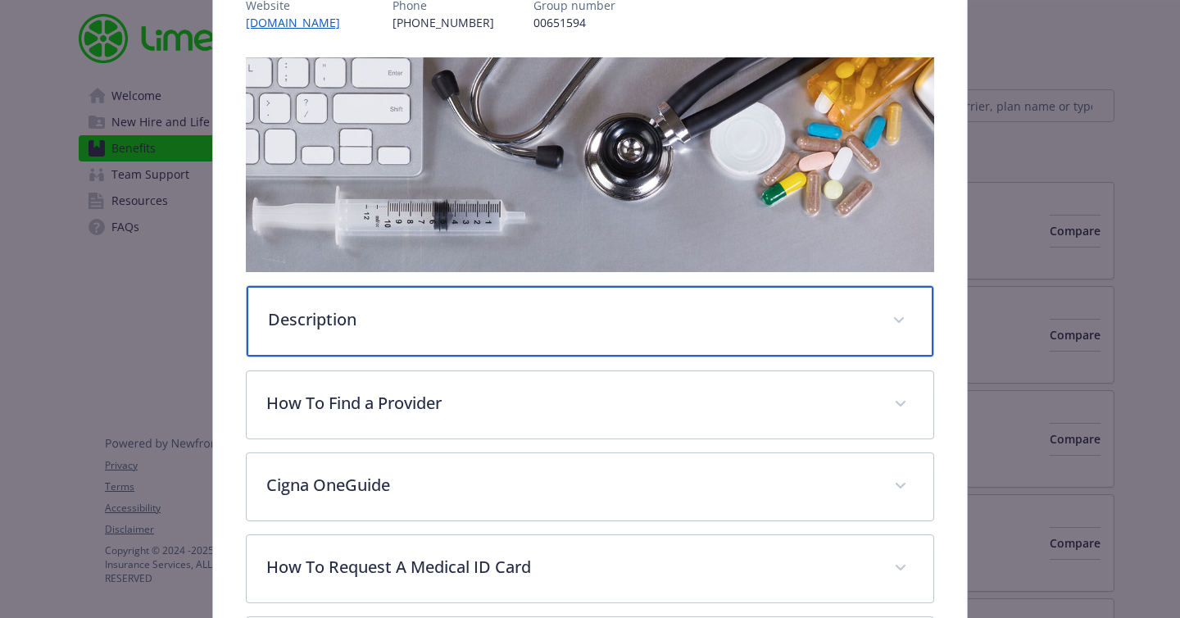
click at [482, 322] on p "Description" at bounding box center [570, 319] width 604 height 25
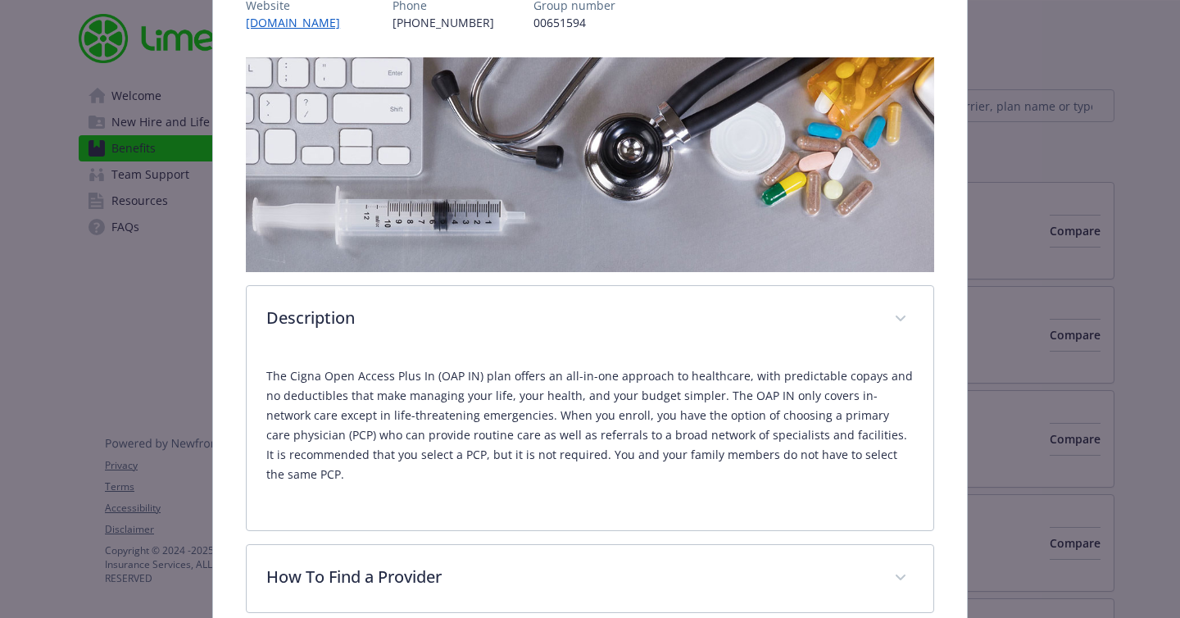
drag, startPoint x: 319, startPoint y: 404, endPoint x: 493, endPoint y: 411, distance: 173.8
click at [493, 411] on p "The Cigna Open Access Plus In (OAP IN) plan offers an all-in-one approach to he…" at bounding box center [589, 425] width 647 height 118
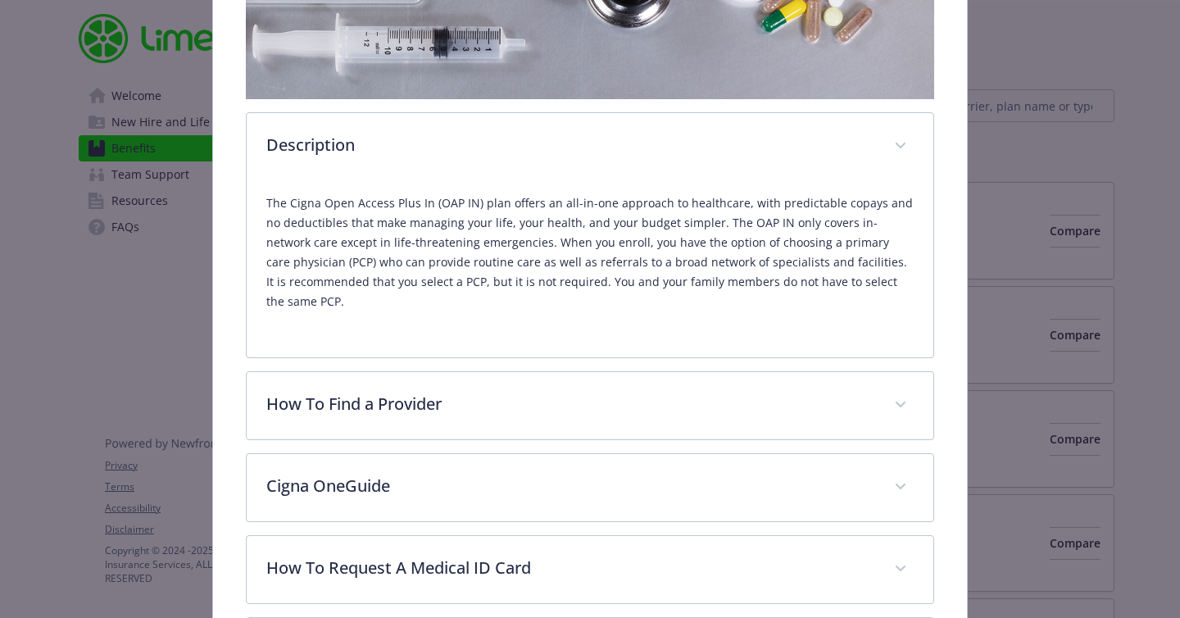
scroll to position [0, 0]
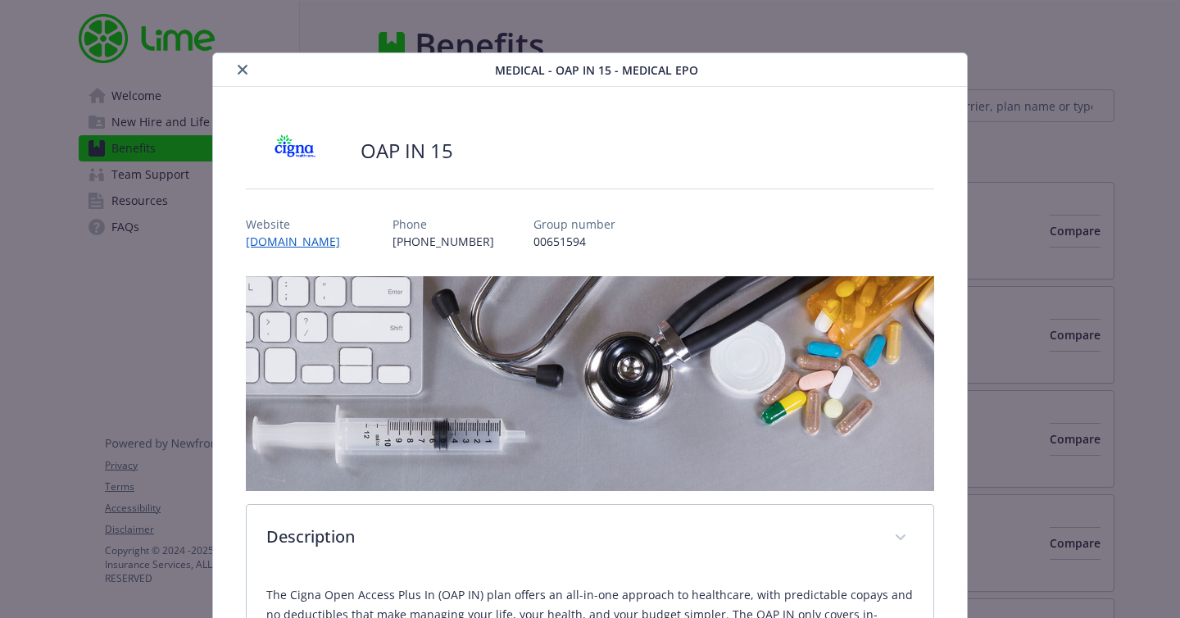
click at [242, 69] on icon "close" at bounding box center [243, 70] width 10 height 10
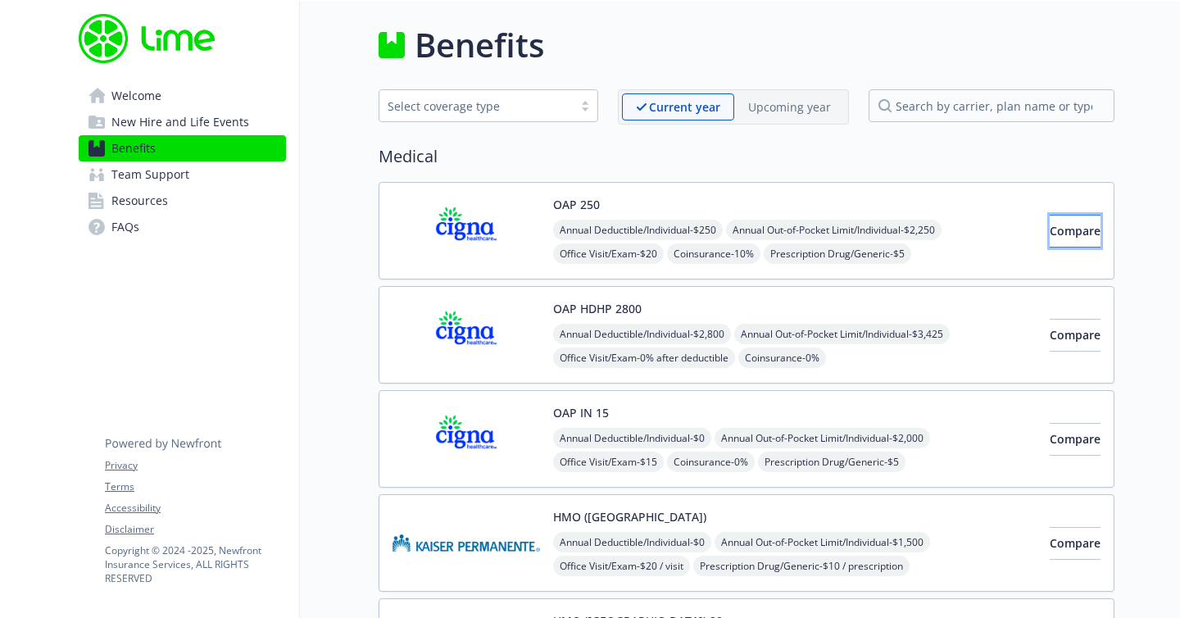
click at [1062, 236] on span "Compare" at bounding box center [1074, 231] width 51 height 16
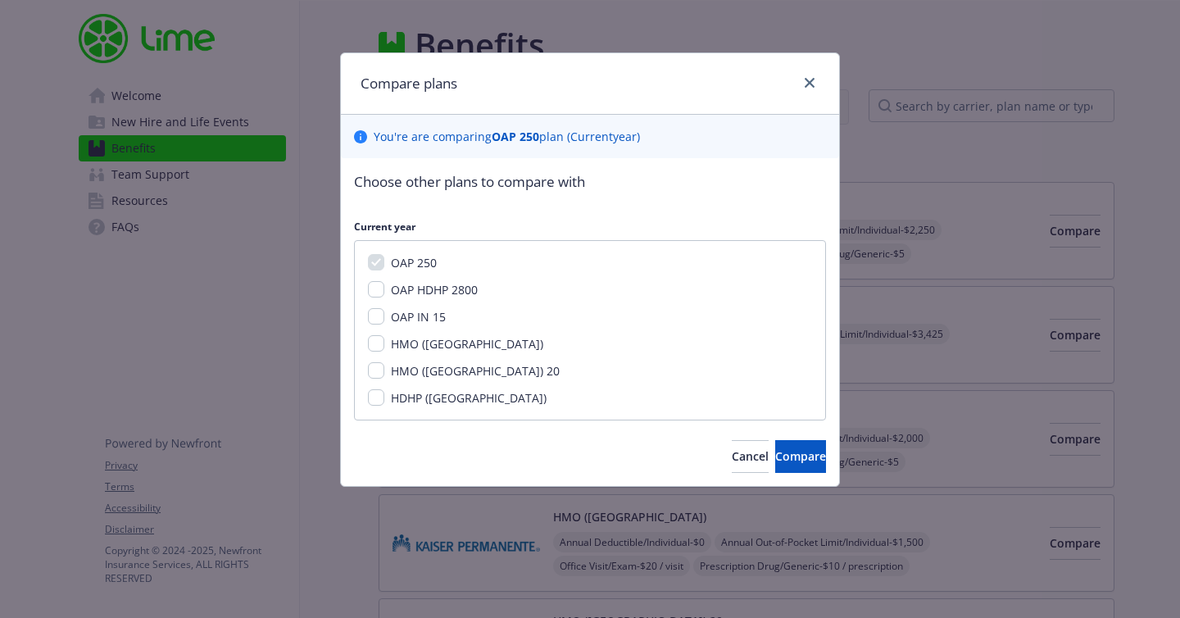
click at [435, 288] on span "OAP HDHP 2800" at bounding box center [434, 290] width 87 height 16
click at [384, 288] on input "OAP HDHP 2800" at bounding box center [376, 289] width 16 height 16
checkbox input "true"
click at [775, 460] on span "Compare" at bounding box center [800, 456] width 51 height 16
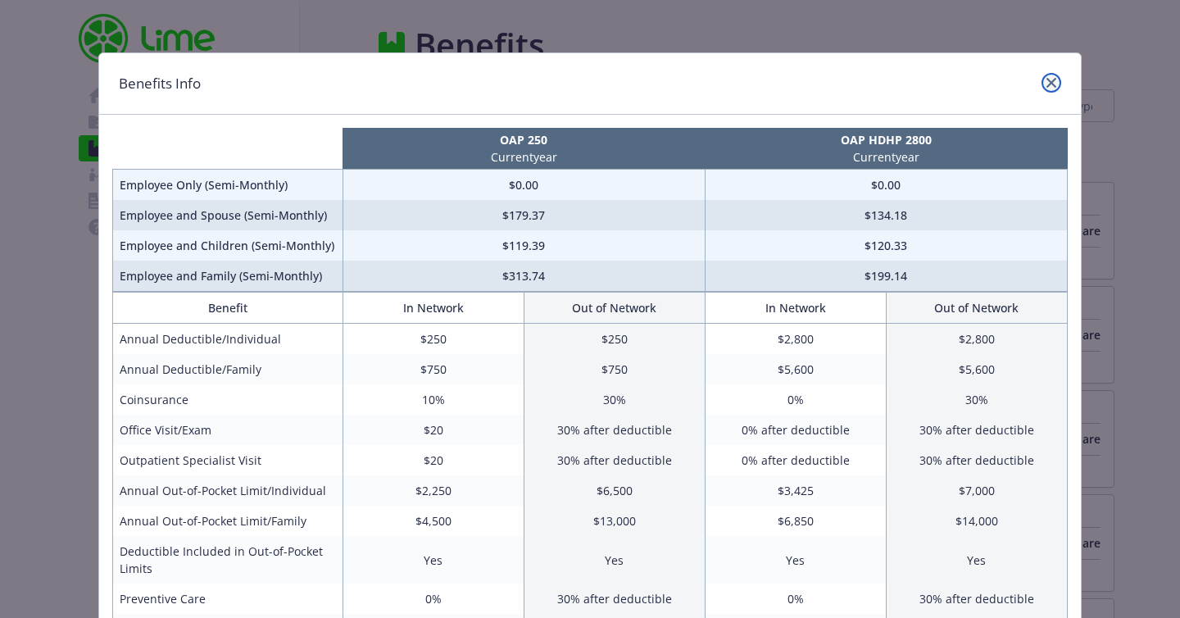
click at [1051, 82] on icon "close" at bounding box center [1051, 83] width 10 height 10
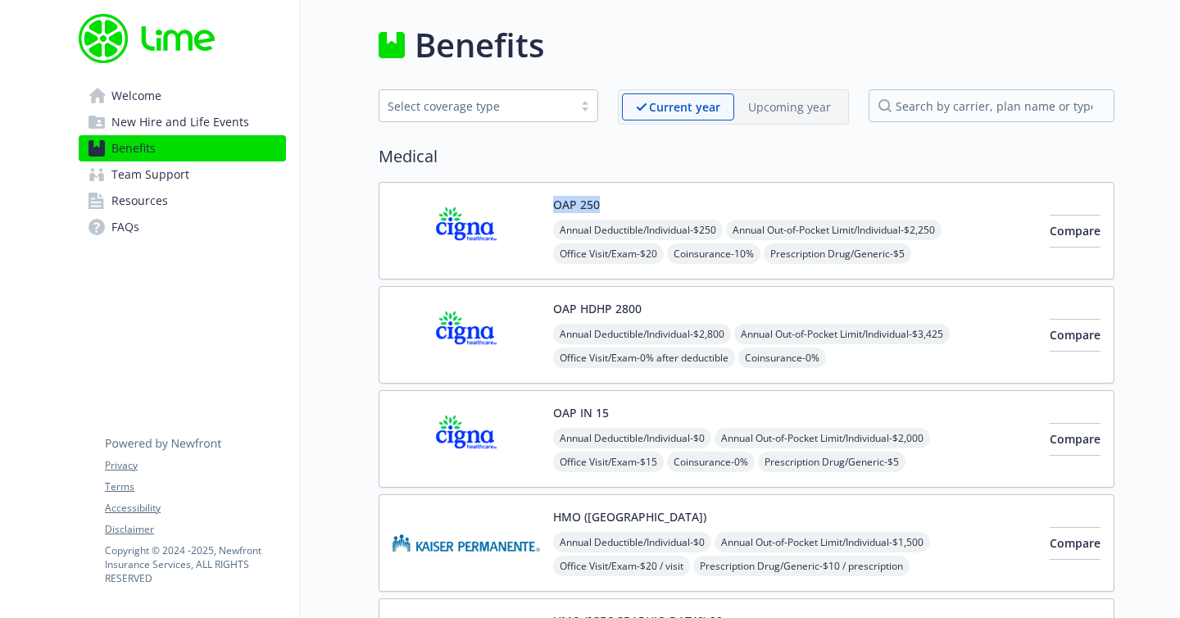
drag, startPoint x: 609, startPoint y: 205, endPoint x: 525, endPoint y: 220, distance: 85.8
click at [525, 220] on div "OAP 250 Annual Deductible/Individual - $250 Annual Out-of-Pocket Limit/Individu…" at bounding box center [714, 231] width 644 height 70
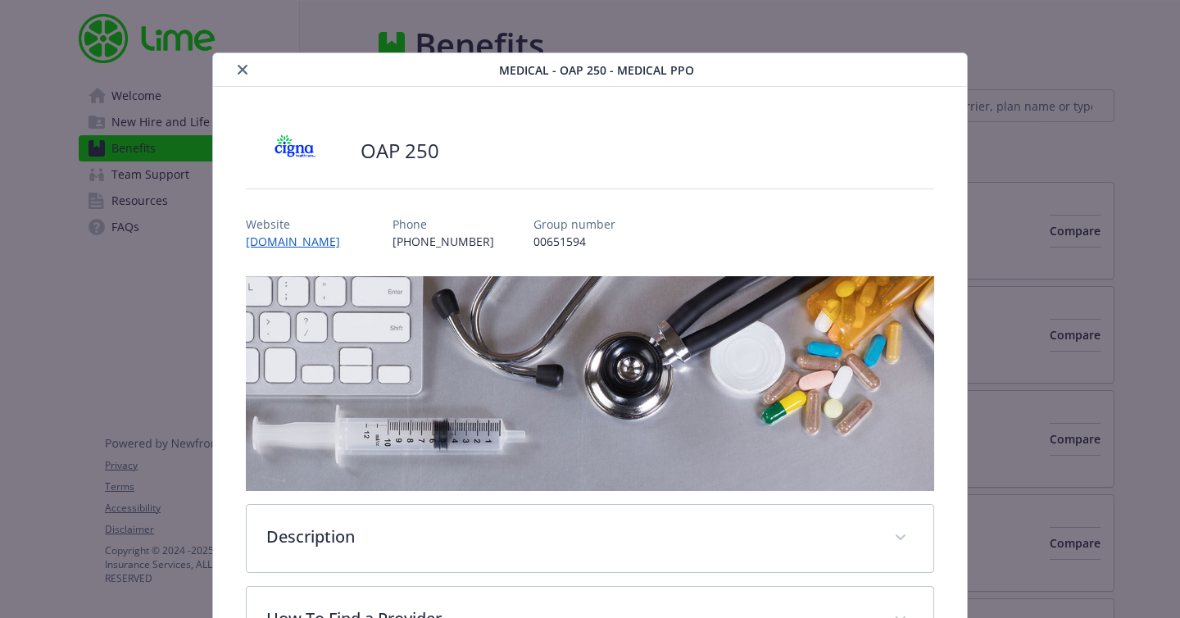
scroll to position [49, 0]
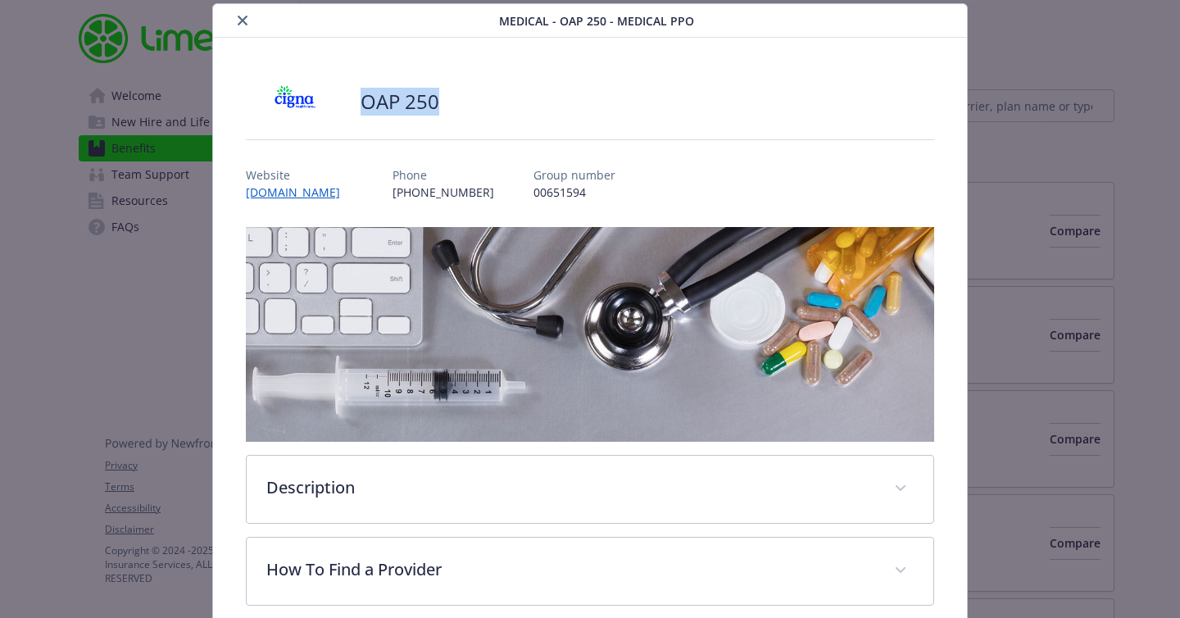
drag, startPoint x: 472, startPoint y: 106, endPoint x: 363, endPoint y: 102, distance: 109.0
click at [363, 102] on div "OAP 250" at bounding box center [590, 101] width 688 height 49
copy h2 "OAP 250"
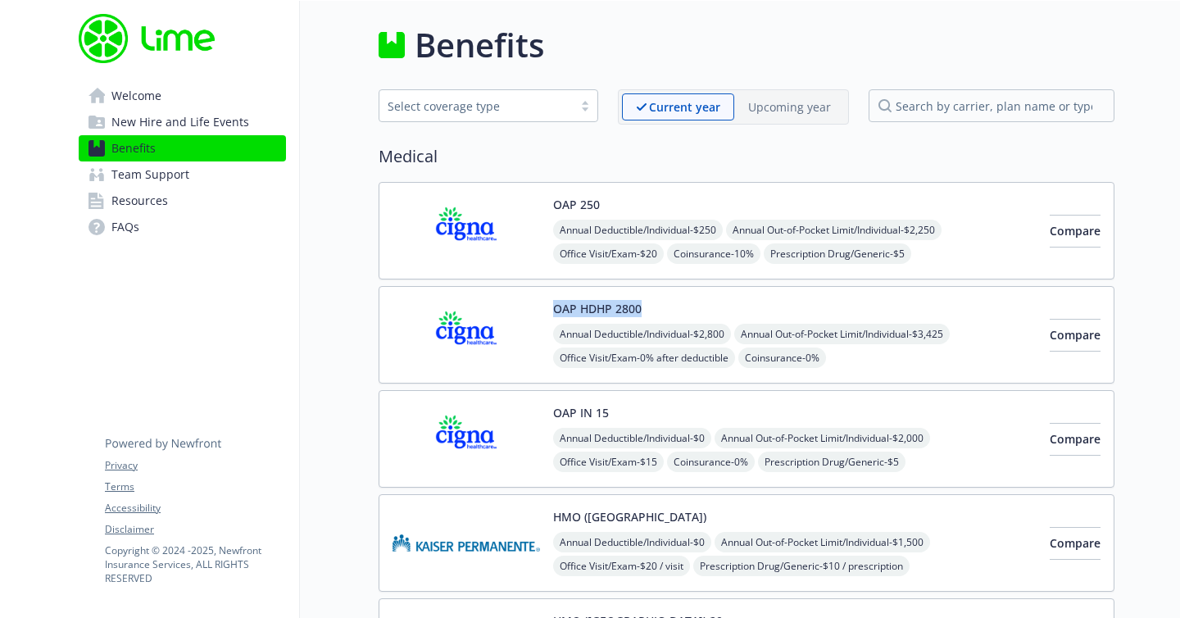
drag, startPoint x: 649, startPoint y: 310, endPoint x: 554, endPoint y: 310, distance: 95.0
click at [554, 310] on div "OAP HDHP 2800 Annual Deductible/Individual - $2,800 Annual Out-of-Pocket Limit/…" at bounding box center [794, 335] width 483 height 70
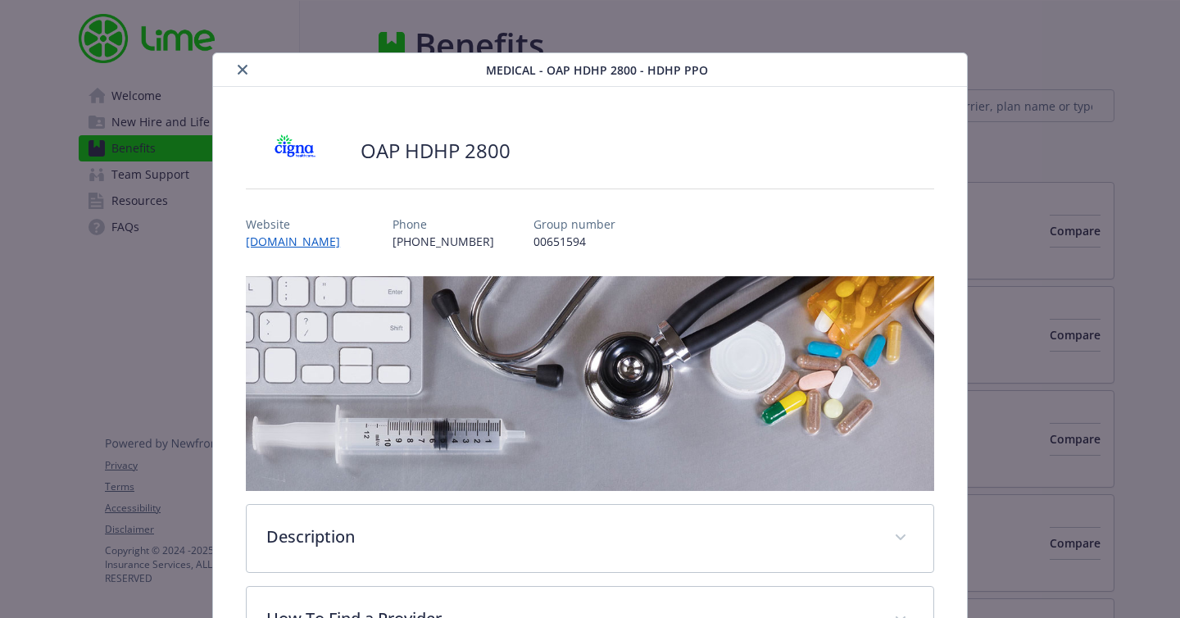
scroll to position [49, 0]
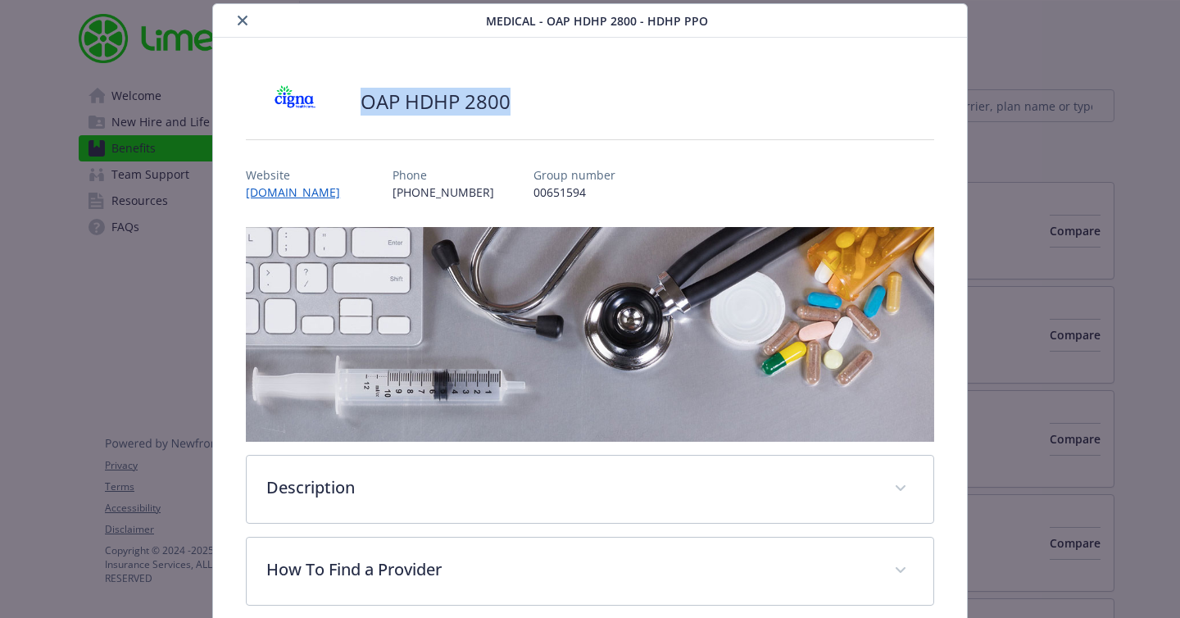
drag, startPoint x: 523, startPoint y: 108, endPoint x: 366, endPoint y: 107, distance: 157.3
click at [366, 107] on div "OAP HDHP 2800" at bounding box center [590, 101] width 688 height 49
copy h2 "OAP HDHP 2800"
click at [241, 19] on icon "close" at bounding box center [243, 21] width 10 height 10
